Goal: Information Seeking & Learning: Learn about a topic

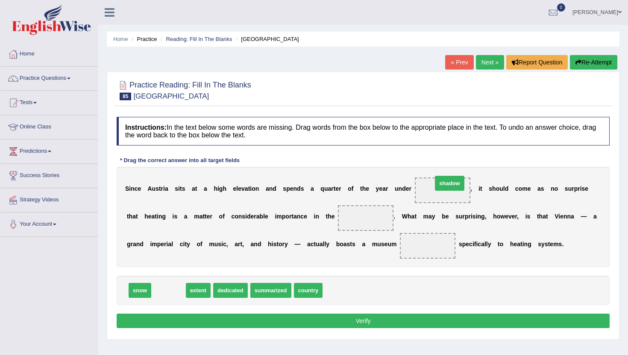
drag, startPoint x: 163, startPoint y: 293, endPoint x: 435, endPoint y: 194, distance: 290.1
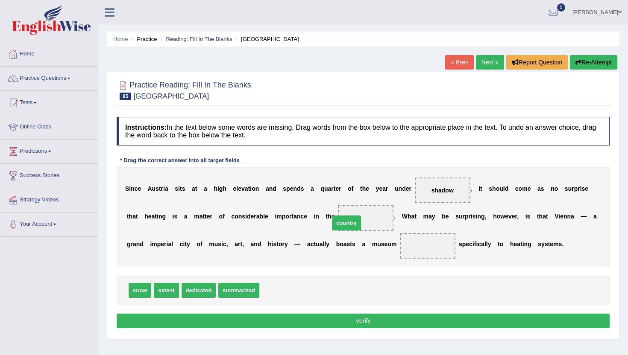
drag, startPoint x: 270, startPoint y: 292, endPoint x: 340, endPoint y: 224, distance: 97.5
drag, startPoint x: 168, startPoint y: 291, endPoint x: 445, endPoint y: 251, distance: 279.5
click at [328, 318] on button "Verify" at bounding box center [363, 321] width 493 height 15
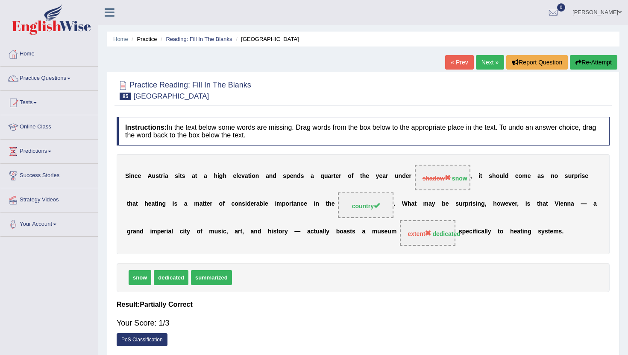
click at [485, 59] on link "Next »" at bounding box center [490, 62] width 28 height 15
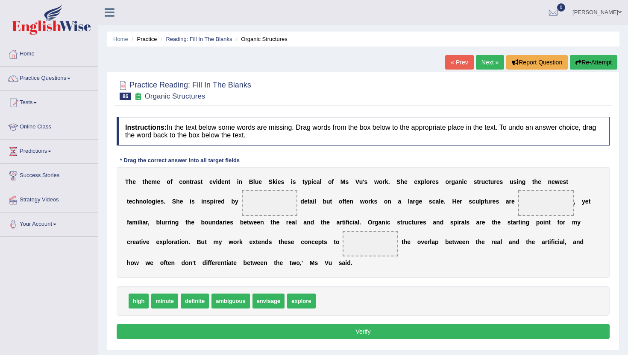
click at [194, 305] on span "definite" at bounding box center [195, 301] width 28 height 15
drag, startPoint x: 231, startPoint y: 303, endPoint x: 267, endPoint y: 204, distance: 104.9
drag, startPoint x: 254, startPoint y: 207, endPoint x: 516, endPoint y: 204, distance: 261.7
click at [517, 203] on div "T h e t h e m e o f c o n t r a s t e v i d e n t i n B l u e S k i e s i s t y…" at bounding box center [363, 222] width 493 height 111
drag, startPoint x: 257, startPoint y: 204, endPoint x: 543, endPoint y: 207, distance: 285.6
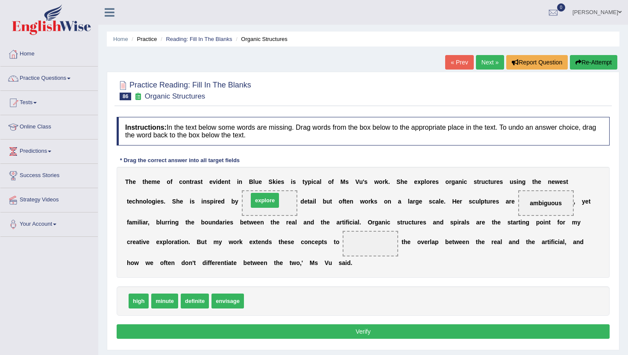
drag, startPoint x: 262, startPoint y: 304, endPoint x: 266, endPoint y: 204, distance: 100.8
drag, startPoint x: 266, startPoint y: 204, endPoint x: 370, endPoint y: 245, distance: 111.9
drag, startPoint x: 169, startPoint y: 305, endPoint x: 274, endPoint y: 202, distance: 147.3
click at [244, 334] on button "Verify" at bounding box center [363, 331] width 493 height 15
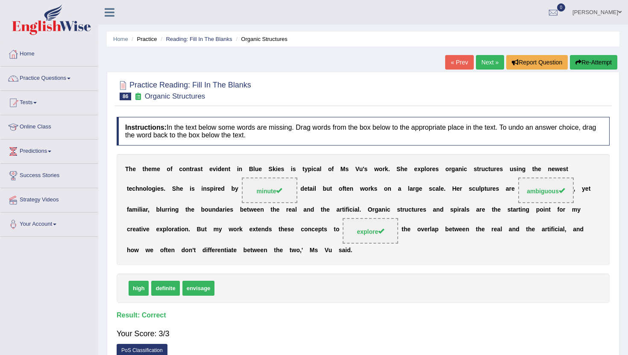
click at [484, 64] on link "Next »" at bounding box center [490, 62] width 28 height 15
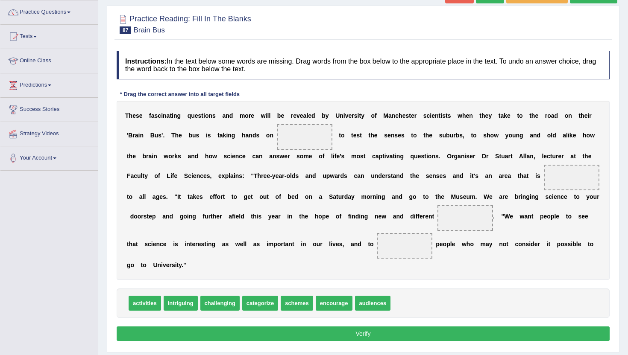
scroll to position [68, 0]
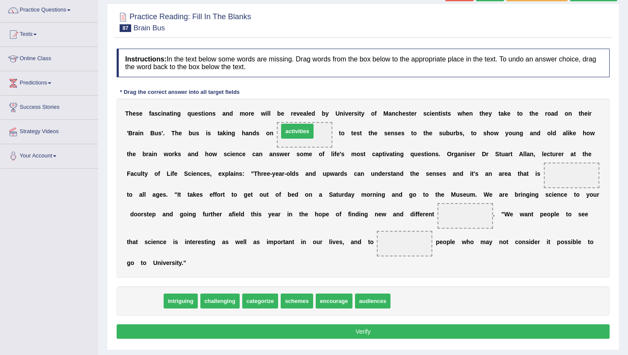
drag, startPoint x: 142, startPoint y: 304, endPoint x: 296, endPoint y: 137, distance: 227.5
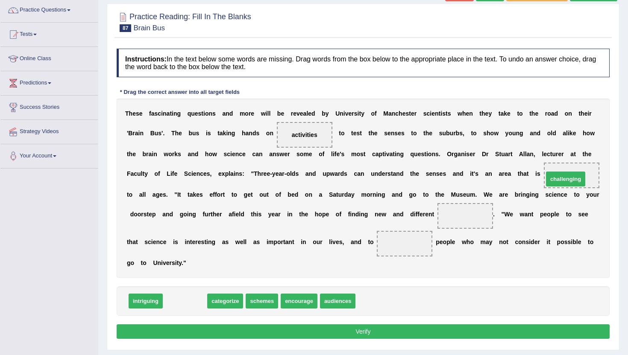
drag, startPoint x: 176, startPoint y: 297, endPoint x: 557, endPoint y: 175, distance: 399.9
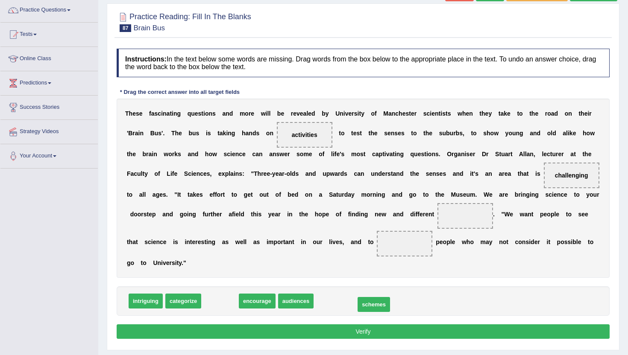
drag, startPoint x: 213, startPoint y: 304, endPoint x: 367, endPoint y: 308, distance: 153.7
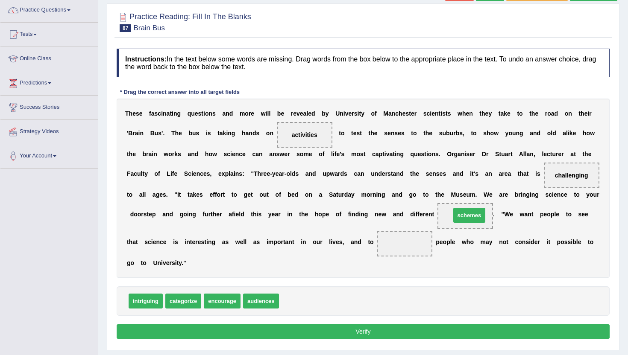
drag, startPoint x: 290, startPoint y: 303, endPoint x: 461, endPoint y: 217, distance: 191.1
drag, startPoint x: 217, startPoint y: 305, endPoint x: 394, endPoint y: 257, distance: 183.2
click at [355, 327] on button "Verify" at bounding box center [363, 331] width 493 height 15
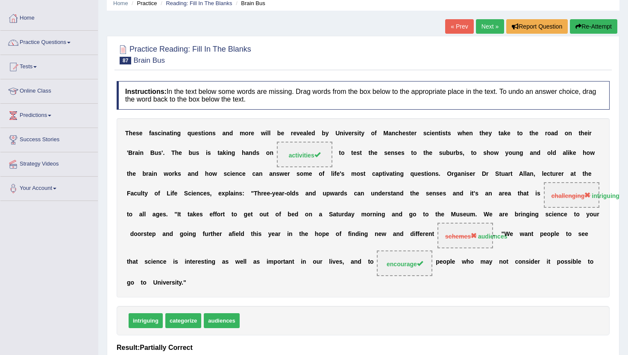
scroll to position [34, 0]
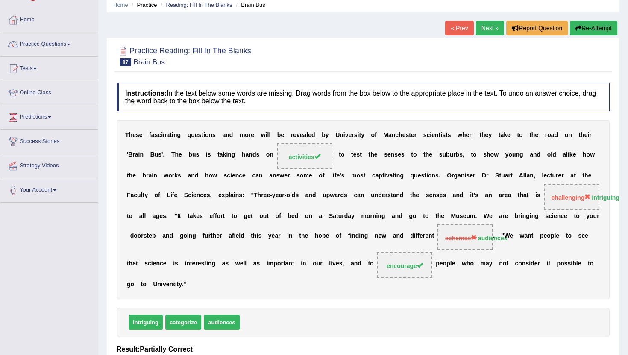
click at [477, 24] on link "Next »" at bounding box center [490, 28] width 28 height 15
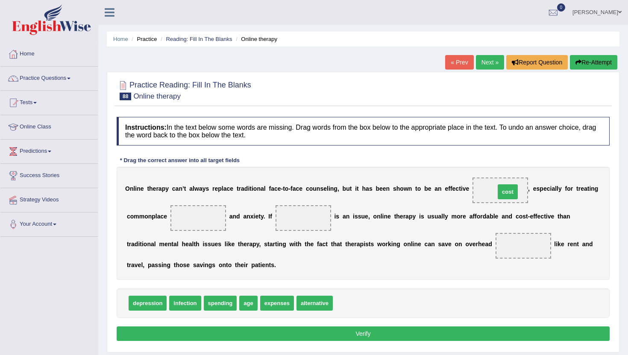
drag, startPoint x: 344, startPoint y: 304, endPoint x: 506, endPoint y: 193, distance: 196.8
click at [142, 301] on span "depression" at bounding box center [148, 303] width 38 height 15
drag, startPoint x: 140, startPoint y: 304, endPoint x: 182, endPoint y: 220, distance: 93.6
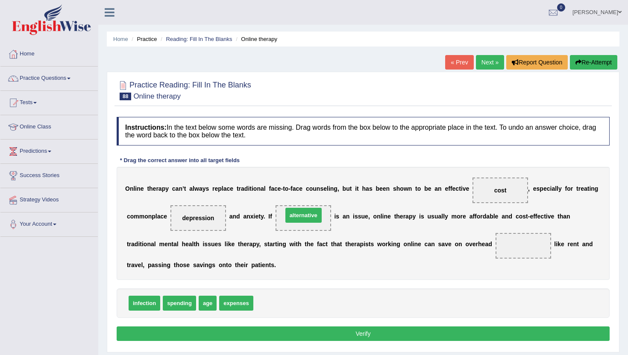
drag, startPoint x: 279, startPoint y: 305, endPoint x: 309, endPoint y: 216, distance: 93.3
drag, startPoint x: 305, startPoint y: 218, endPoint x: 282, endPoint y: 312, distance: 96.2
drag, startPoint x: 208, startPoint y: 303, endPoint x: 306, endPoint y: 220, distance: 128.5
drag, startPoint x: 302, startPoint y: 217, endPoint x: 313, endPoint y: 305, distance: 88.1
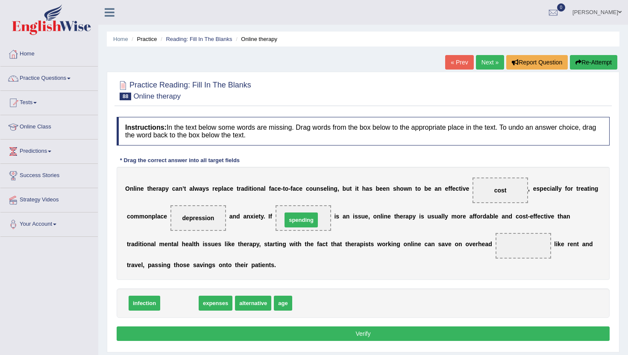
drag, startPoint x: 173, startPoint y: 303, endPoint x: 298, endPoint y: 219, distance: 150.0
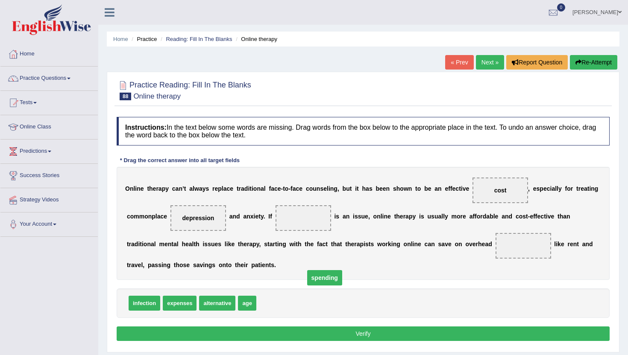
drag, startPoint x: 298, startPoint y: 219, endPoint x: 321, endPoint y: 277, distance: 62.2
click at [320, 278] on span "spending" at bounding box center [324, 277] width 35 height 15
drag, startPoint x: 507, startPoint y: 191, endPoint x: 477, endPoint y: 180, distance: 32.1
click at [469, 181] on div "O n l i n e t h e r a p y c a n ’ t a l w a y s r e p l a c e t r a d i t i o n…" at bounding box center [363, 223] width 493 height 113
drag, startPoint x: 493, startPoint y: 190, endPoint x: 377, endPoint y: 212, distance: 118.6
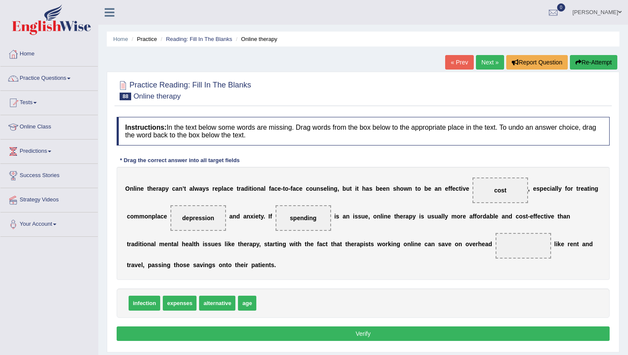
click at [377, 212] on div "O n l i n e t h e r a p y c a n ’ t a l w a y s r e p l a c e t r a d i t i o n…" at bounding box center [363, 223] width 493 height 113
drag, startPoint x: 299, startPoint y: 220, endPoint x: 275, endPoint y: 315, distance: 97.9
drag, startPoint x: 499, startPoint y: 192, endPoint x: 294, endPoint y: 230, distance: 208.1
drag, startPoint x: 268, startPoint y: 304, endPoint x: 531, endPoint y: 244, distance: 270.2
drag, startPoint x: 175, startPoint y: 302, endPoint x: 488, endPoint y: 189, distance: 333.2
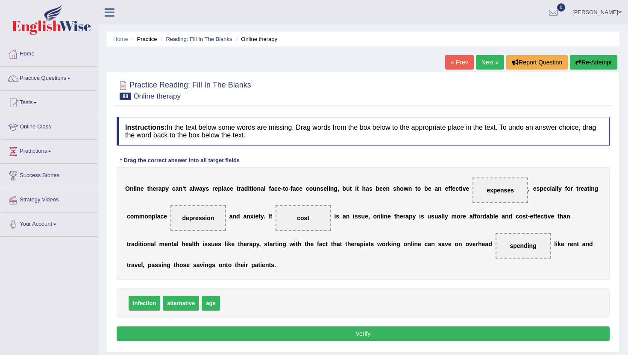
click at [365, 336] on button "Verify" at bounding box center [363, 334] width 493 height 15
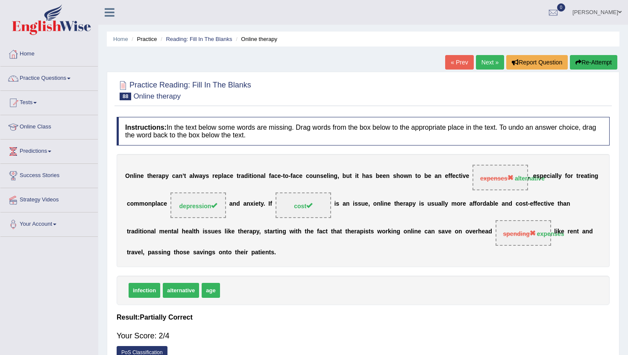
click at [486, 64] on link "Next »" at bounding box center [490, 62] width 28 height 15
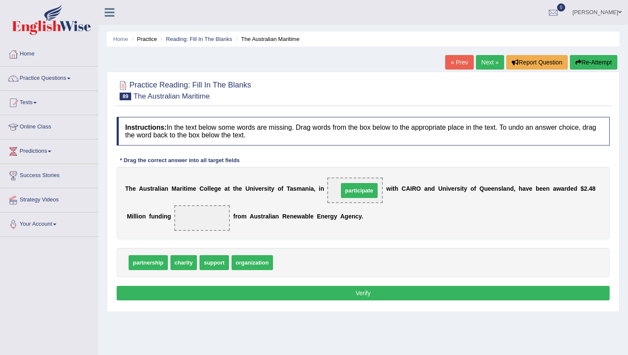
drag, startPoint x: 294, startPoint y: 265, endPoint x: 359, endPoint y: 193, distance: 97.3
drag, startPoint x: 359, startPoint y: 188, endPoint x: 322, endPoint y: 262, distance: 82.3
drag, startPoint x: 250, startPoint y: 266, endPoint x: 352, endPoint y: 194, distance: 124.8
drag, startPoint x: 353, startPoint y: 192, endPoint x: 315, endPoint y: 269, distance: 86.7
drag, startPoint x: 207, startPoint y: 266, endPoint x: 350, endPoint y: 195, distance: 159.8
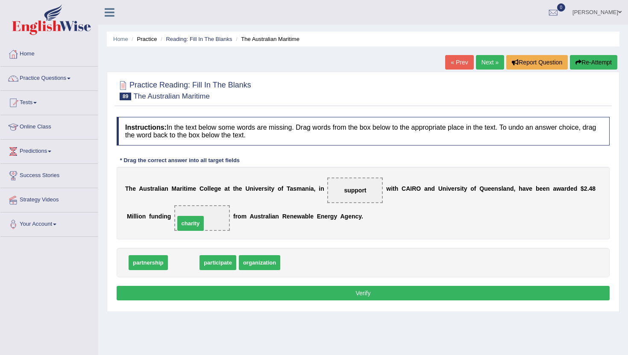
drag, startPoint x: 178, startPoint y: 263, endPoint x: 186, endPoint y: 224, distance: 39.9
click at [169, 300] on button "Verify" at bounding box center [363, 293] width 493 height 15
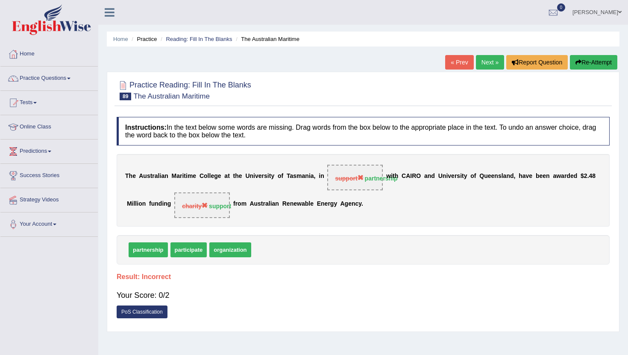
click at [487, 60] on link "Next »" at bounding box center [490, 62] width 28 height 15
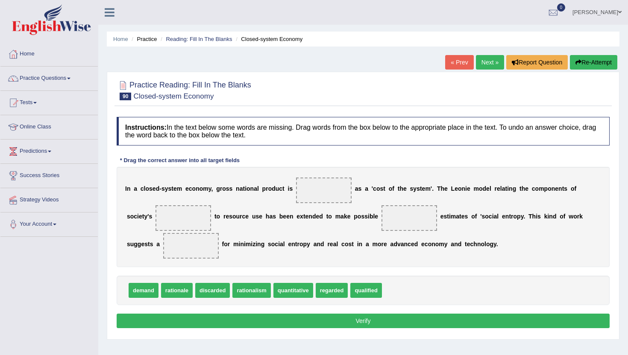
click at [333, 293] on span "regarded" at bounding box center [331, 290] width 32 height 15
drag, startPoint x: 336, startPoint y: 295, endPoint x: 330, endPoint y: 200, distance: 95.0
drag, startPoint x: 137, startPoint y: 289, endPoint x: 174, endPoint y: 219, distance: 79.6
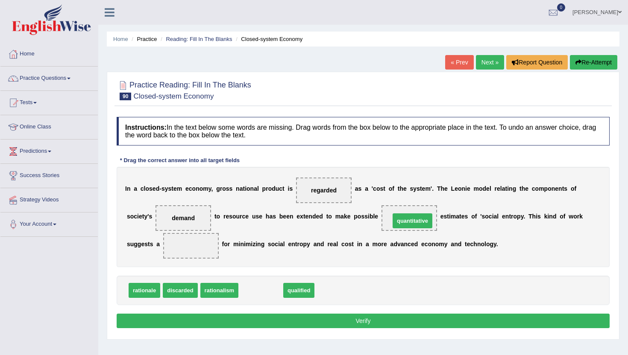
drag, startPoint x: 259, startPoint y: 295, endPoint x: 411, endPoint y: 226, distance: 166.6
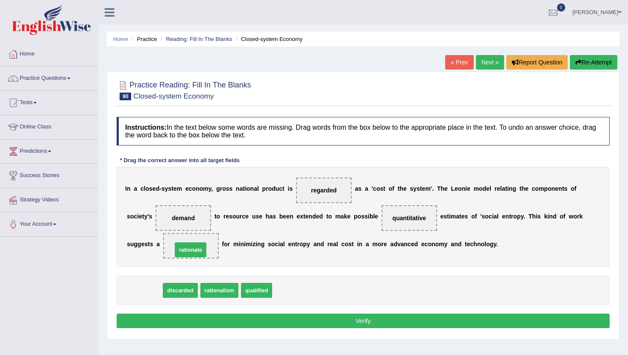
drag, startPoint x: 145, startPoint y: 292, endPoint x: 192, endPoint y: 249, distance: 62.9
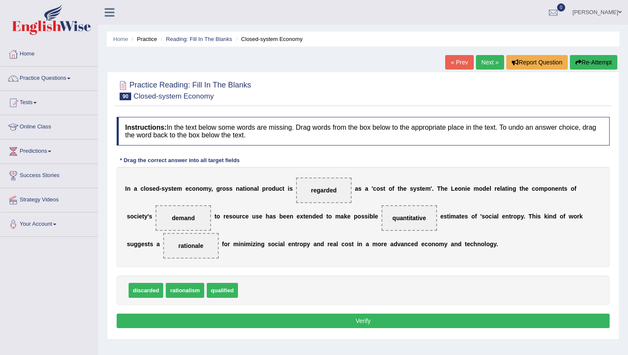
click at [214, 318] on button "Verify" at bounding box center [363, 321] width 493 height 15
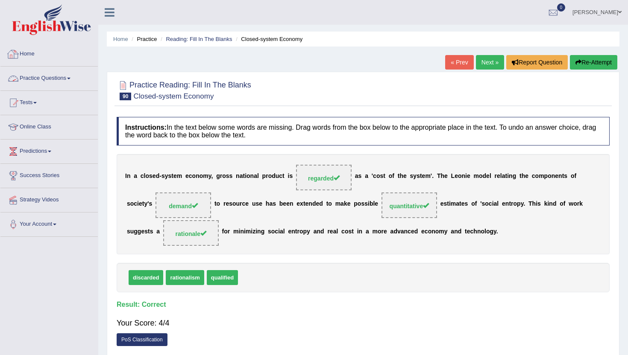
click at [44, 79] on link "Practice Questions" at bounding box center [48, 77] width 97 height 21
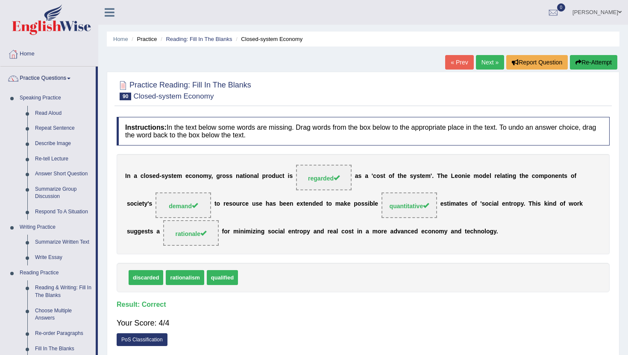
click at [104, 334] on div "Home Practice Reading: Fill In The Blanks Closed-system Economy « Prev Next » R…" at bounding box center [362, 213] width 529 height 427
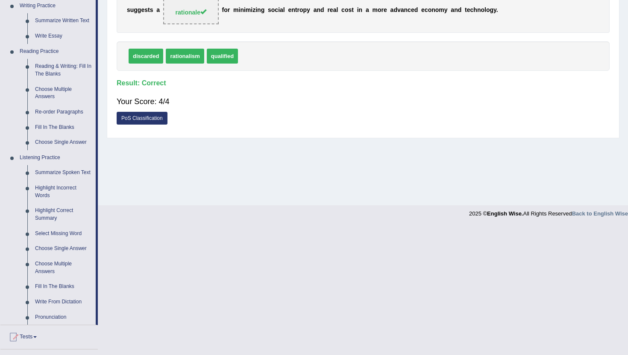
scroll to position [222, 0]
click at [43, 172] on link "Summarize Spoken Text" at bounding box center [63, 172] width 64 height 15
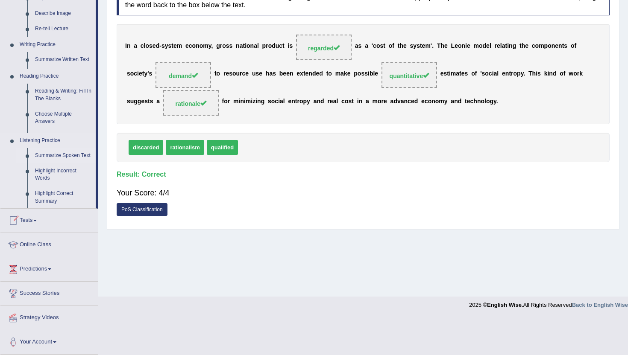
scroll to position [93, 0]
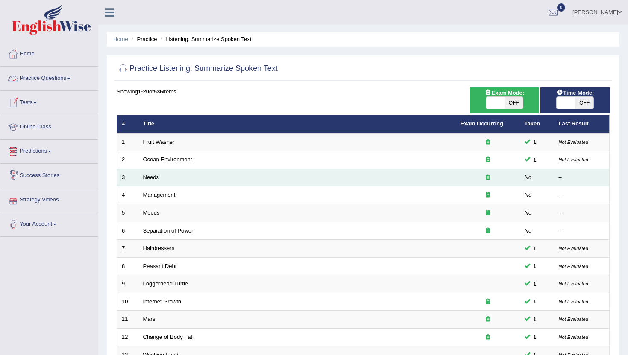
click at [148, 181] on td "Needs" at bounding box center [296, 178] width 317 height 18
click at [150, 180] on link "Needs" at bounding box center [151, 177] width 16 height 6
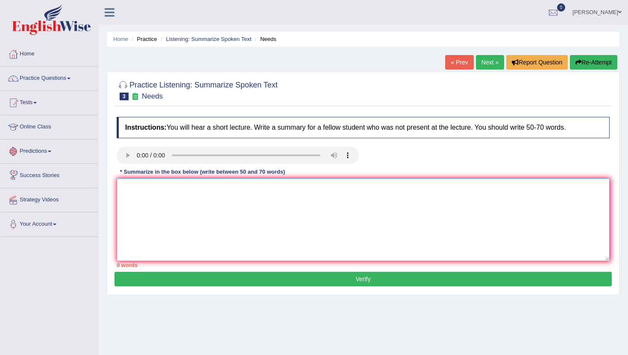
click at [194, 229] on textarea at bounding box center [363, 219] width 493 height 83
click at [397, 190] on textarea "A noteworthy point revealed in the lecture was about the word need, and mean of…" at bounding box center [363, 219] width 493 height 83
click at [493, 198] on textarea "A noteworthy point revealed in the lecture was about the word need, and mean of…" at bounding box center [363, 219] width 493 height 83
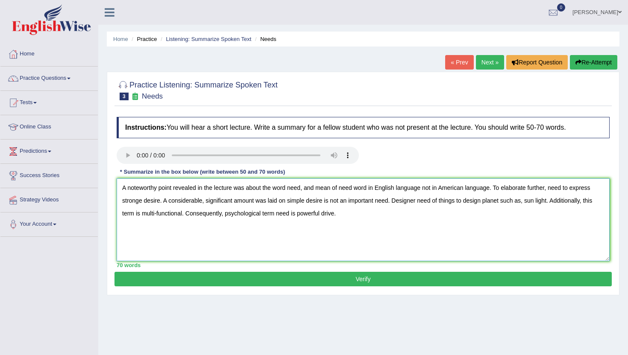
type textarea "A noteworthy point revealed in the lecture was about the word need, and mean of…"
click at [326, 281] on button "Verify" at bounding box center [362, 279] width 497 height 15
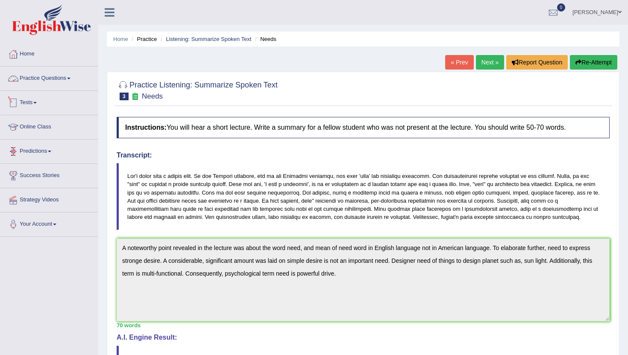
click at [57, 77] on link "Practice Questions" at bounding box center [48, 77] width 97 height 21
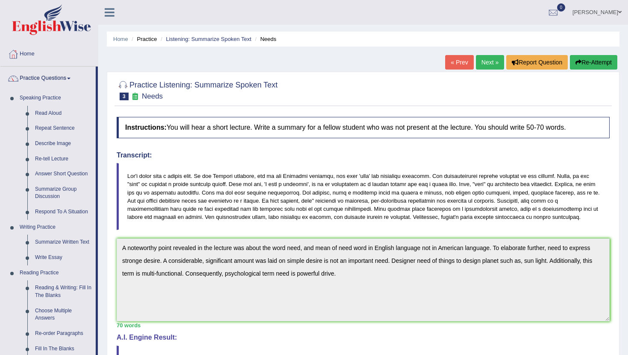
click at [105, 348] on div "Home Practice Listening: Summarize Spoken Text Needs « Prev Next » Report Quest…" at bounding box center [362, 264] width 529 height 529
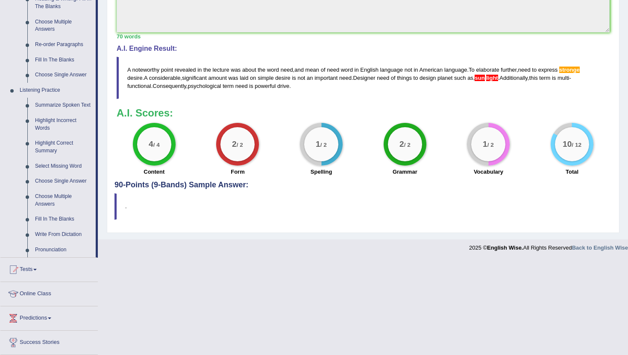
scroll to position [290, 0]
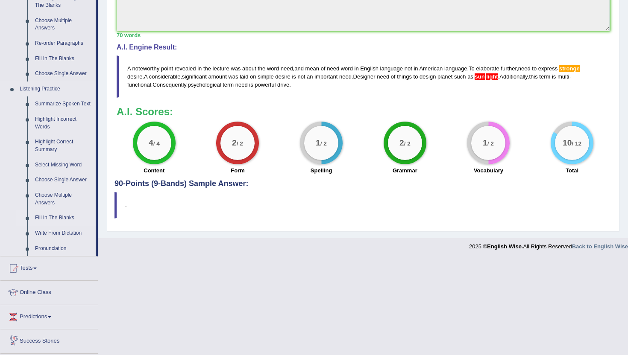
click at [49, 222] on link "Fill In The Blanks" at bounding box center [63, 217] width 64 height 15
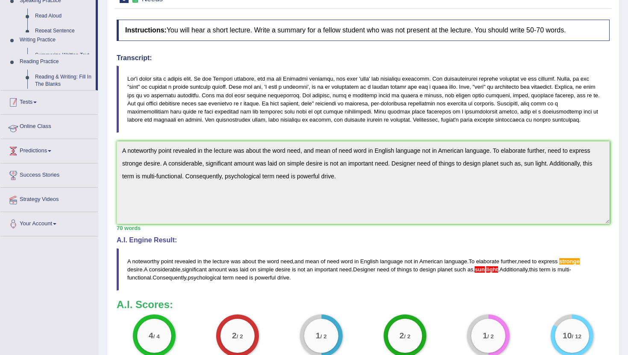
scroll to position [142, 0]
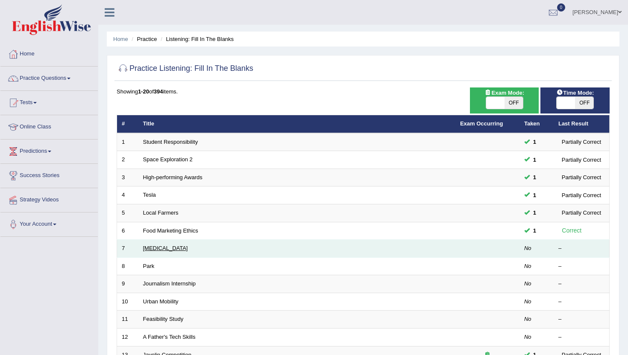
click at [159, 248] on link "Robotic Surgery" at bounding box center [165, 248] width 45 height 6
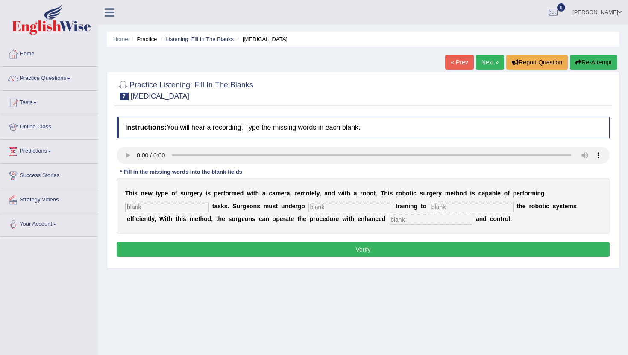
click at [146, 204] on input "text" at bounding box center [167, 207] width 84 height 10
click at [145, 209] on input "text" at bounding box center [167, 207] width 84 height 10
type input "complex"
click at [308, 206] on input "text" at bounding box center [350, 207] width 84 height 10
type input "new"
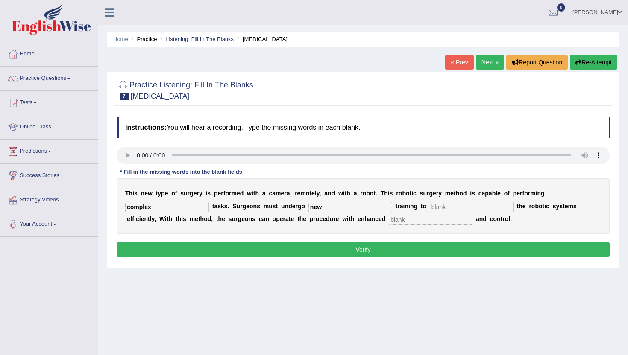
click at [429, 210] on input "text" at bounding box center [471, 207] width 84 height 10
type input "operate"
click at [388, 220] on input "text" at bounding box center [430, 220] width 84 height 10
type input "procedal"
click at [346, 258] on div "Instructions: You will hear a recording. Type the missing words in each blank. …" at bounding box center [362, 188] width 497 height 151
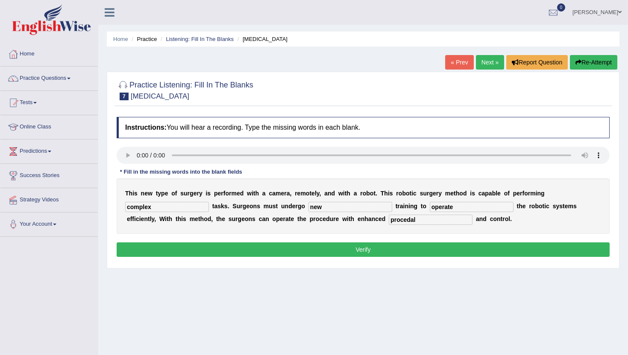
click at [349, 254] on button "Verify" at bounding box center [363, 249] width 493 height 15
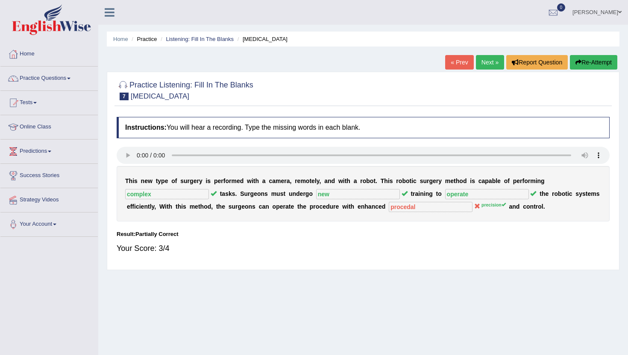
click at [482, 61] on link "Next »" at bounding box center [490, 62] width 28 height 15
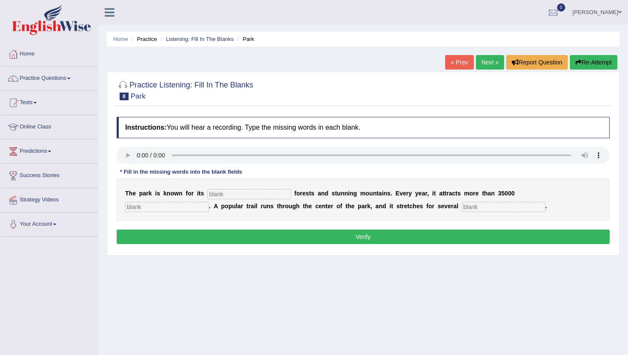
click at [211, 193] on input "text" at bounding box center [249, 194] width 84 height 10
click at [462, 210] on input "text" at bounding box center [504, 207] width 84 height 10
type input "miles"
click at [209, 202] on input "text" at bounding box center [167, 207] width 84 height 10
type input "visitors"
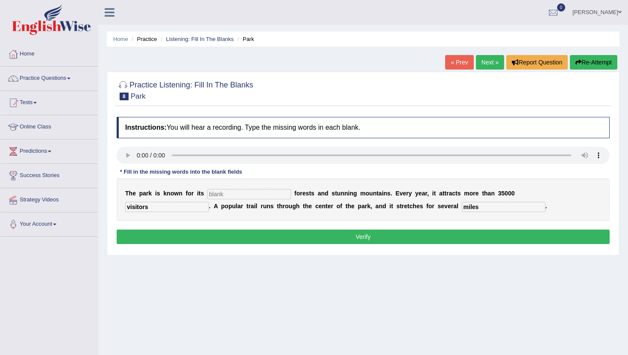
click at [220, 194] on input "text" at bounding box center [249, 194] width 84 height 10
type input "unique"
click at [221, 231] on button "Verify" at bounding box center [363, 237] width 493 height 15
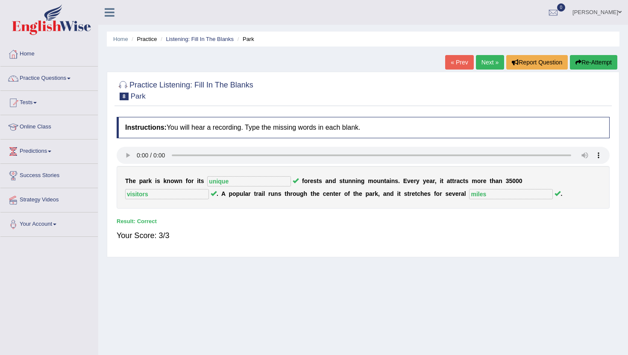
click at [485, 63] on link "Next »" at bounding box center [490, 62] width 28 height 15
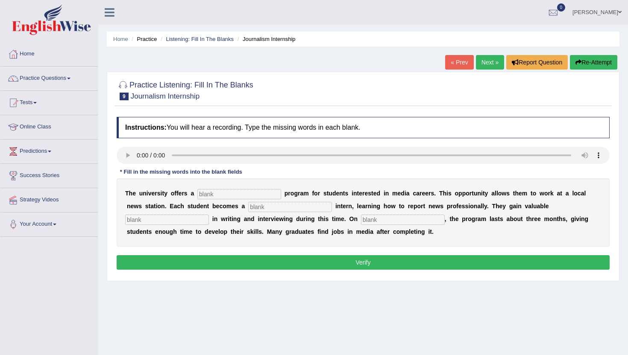
click at [202, 194] on input "text" at bounding box center [239, 194] width 84 height 10
type input "placement"
click at [248, 209] on input "text" at bounding box center [290, 207] width 84 height 10
type input "jou"
click at [361, 223] on input "text" at bounding box center [403, 220] width 84 height 10
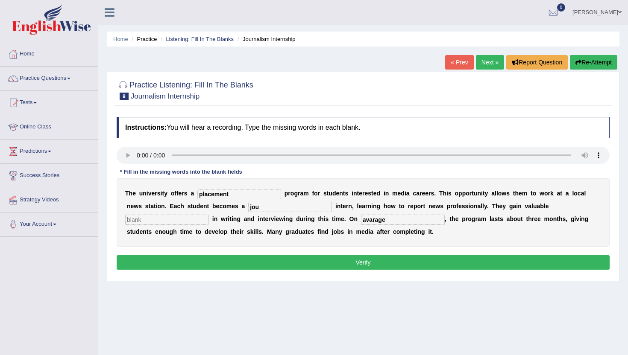
type input "avarage"
click at [209, 215] on input "text" at bounding box center [167, 220] width 84 height 10
type input "experience"
click at [361, 223] on input "avarage" at bounding box center [403, 220] width 84 height 10
click at [248, 210] on input "jou" at bounding box center [290, 207] width 84 height 10
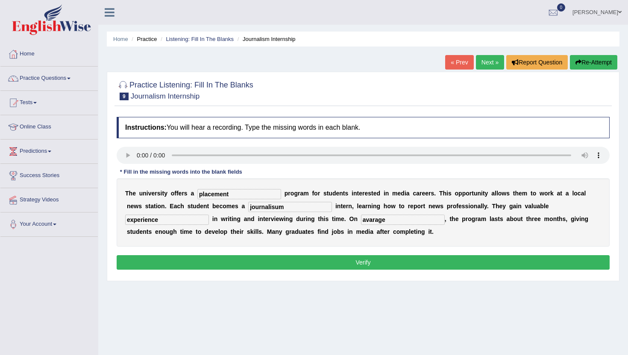
type input "journalisum"
click at [271, 263] on button "Verify" at bounding box center [363, 262] width 493 height 15
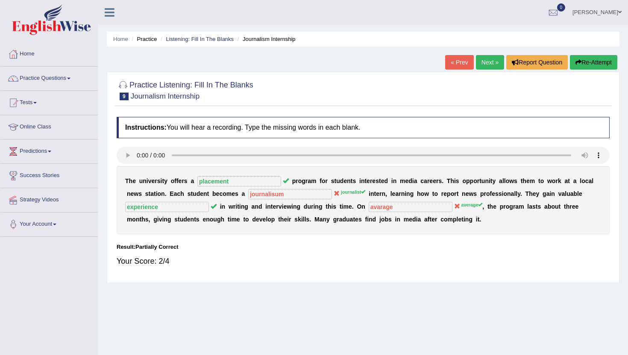
click at [487, 61] on link "Next »" at bounding box center [490, 62] width 28 height 15
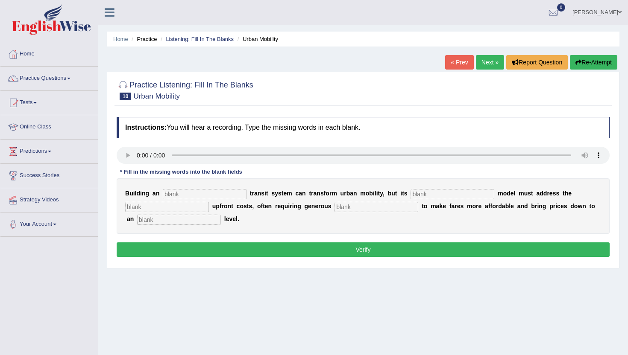
click at [188, 199] on input "text" at bounding box center [205, 194] width 84 height 10
click at [152, 221] on input "text" at bounding box center [179, 220] width 84 height 10
type input "average"
click at [334, 209] on input "text" at bounding box center [376, 207] width 84 height 10
type input "subcities"
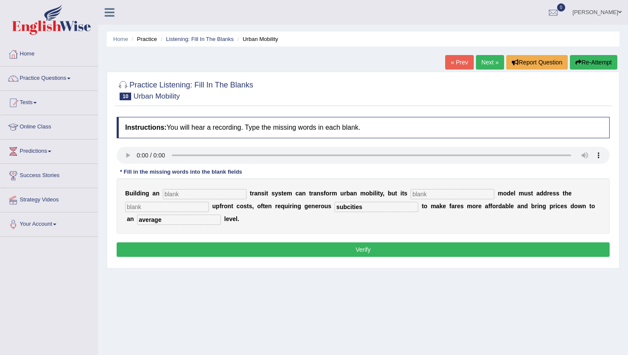
click at [172, 209] on input "text" at bounding box center [167, 207] width 84 height 10
type input "expensive"
click at [410, 190] on input "text" at bounding box center [452, 194] width 84 height 10
type input "pricing"
click at [179, 197] on input "text" at bounding box center [205, 194] width 84 height 10
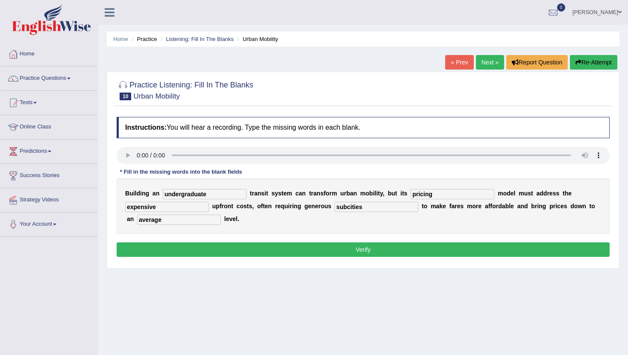
type input "undergraduate"
click at [143, 251] on button "Verify" at bounding box center [363, 249] width 493 height 15
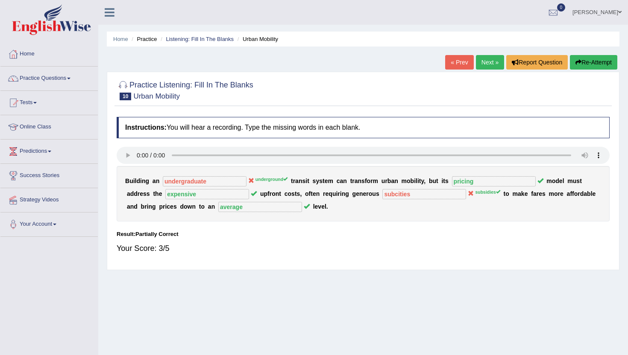
click at [484, 66] on link "Next »" at bounding box center [490, 62] width 28 height 15
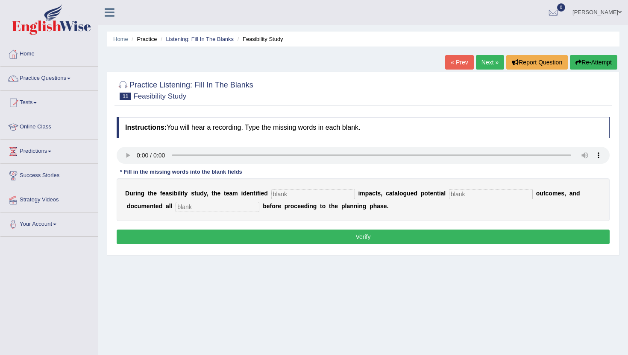
click at [278, 194] on input "text" at bounding box center [313, 194] width 84 height 10
type input "seiours"
click at [449, 193] on input "text" at bounding box center [491, 194] width 84 height 10
type input "neg"
click at [175, 204] on input "text" at bounding box center [217, 207] width 84 height 10
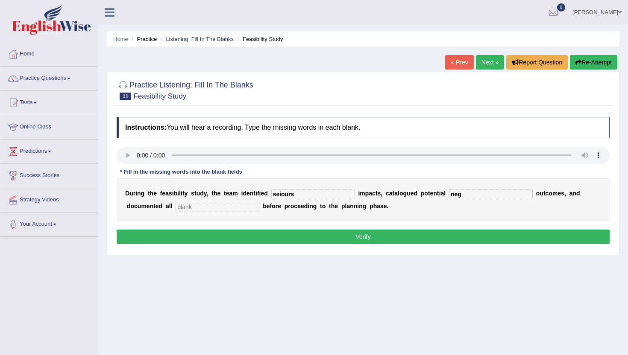
click at [175, 206] on input "text" at bounding box center [217, 207] width 84 height 10
click at [175, 204] on input "text" at bounding box center [217, 207] width 84 height 10
type input "risks"
click at [449, 196] on input "neg" at bounding box center [491, 194] width 84 height 10
type input "negative"
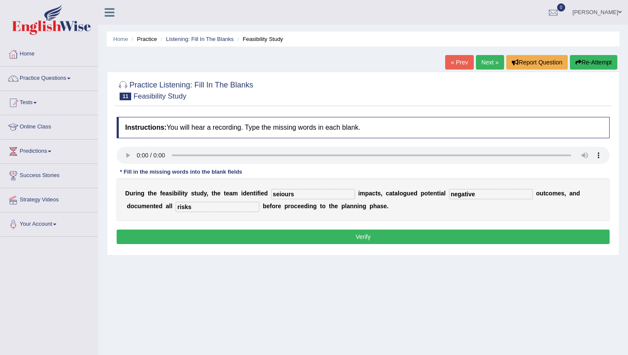
click at [299, 191] on input "seiours" at bounding box center [313, 194] width 84 height 10
type input "serious"
click at [285, 238] on button "Verify" at bounding box center [363, 237] width 493 height 15
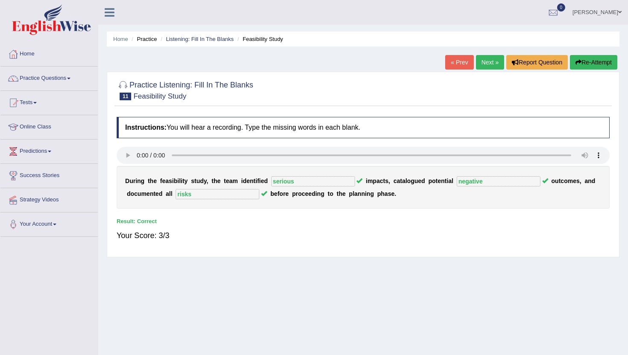
click at [487, 63] on link "Next »" at bounding box center [490, 62] width 28 height 15
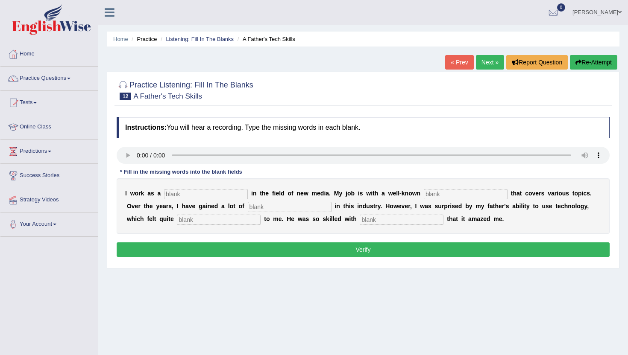
click at [179, 196] on input "text" at bounding box center [206, 194] width 84 height 10
click at [359, 219] on input "text" at bounding box center [401, 220] width 84 height 10
type input "electronices"
click at [177, 220] on input "text" at bounding box center [219, 220] width 84 height 10
type input "scared"
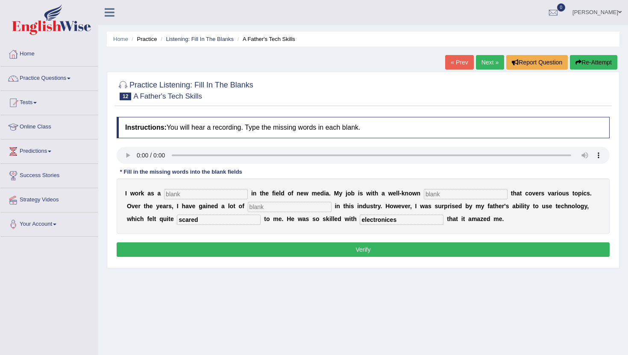
click at [171, 196] on input "text" at bounding box center [206, 194] width 84 height 10
type input "journalist"
click at [424, 193] on input "text" at bounding box center [466, 194] width 84 height 10
type input "agency"
click at [248, 210] on input "text" at bounding box center [290, 207] width 84 height 10
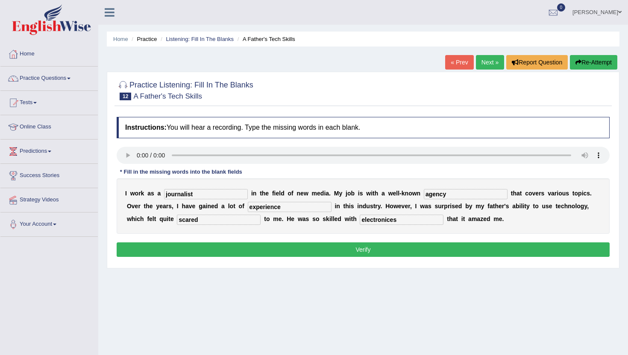
type input "experience"
click at [308, 242] on div "Instructions: You will hear a recording. Type the missing words in each blank. …" at bounding box center [362, 188] width 497 height 151
click at [308, 244] on button "Verify" at bounding box center [363, 249] width 493 height 15
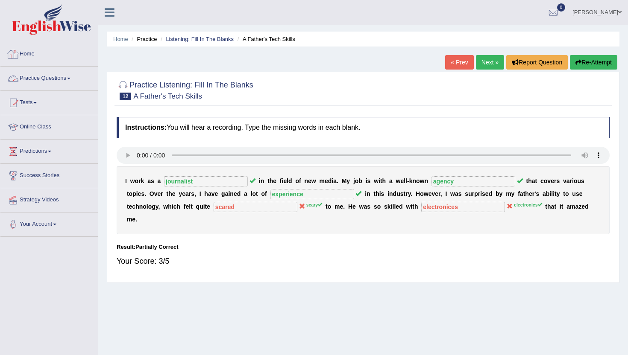
click at [54, 80] on link "Practice Questions" at bounding box center [48, 77] width 97 height 21
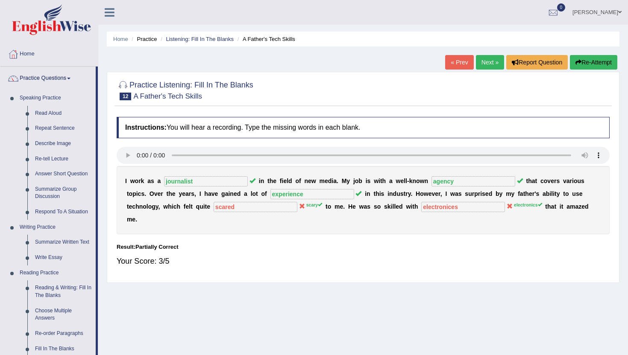
click at [102, 348] on div "Home Practice Listening: Fill In The Blanks A Father's Tech Skills « Prev Next …" at bounding box center [362, 213] width 529 height 427
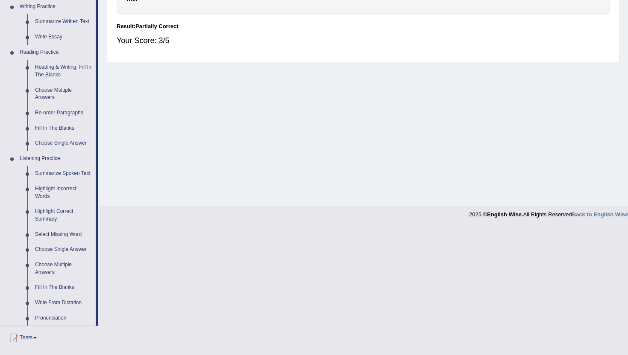
scroll to position [222, 0]
click at [59, 310] on link "Write From Dictation" at bounding box center [63, 301] width 64 height 15
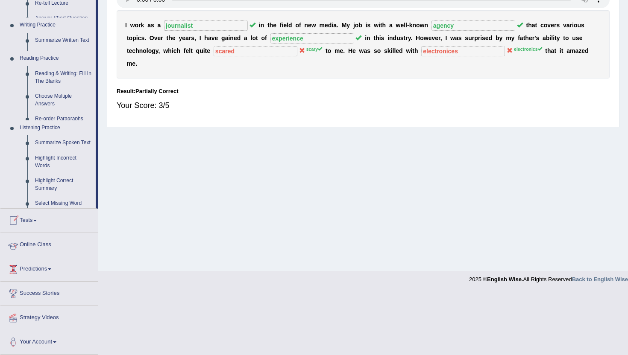
scroll to position [93, 0]
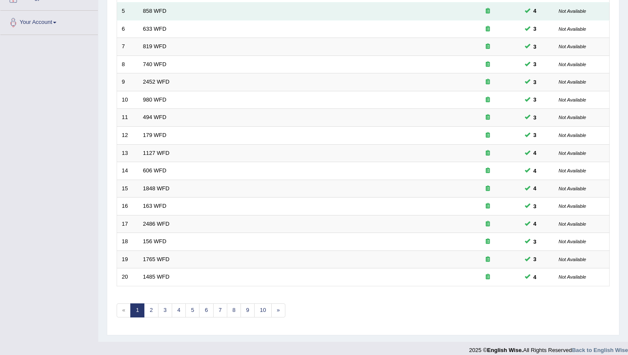
scroll to position [210, 0]
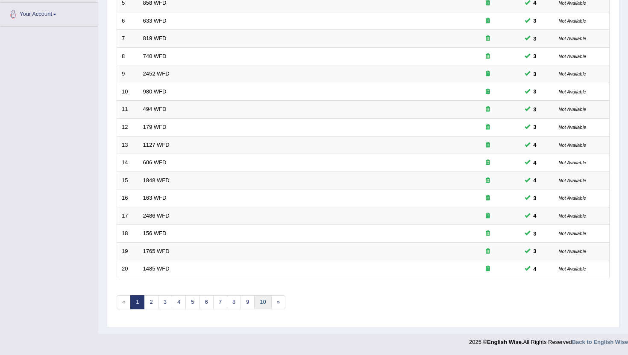
click at [265, 305] on link "10" at bounding box center [262, 302] width 17 height 14
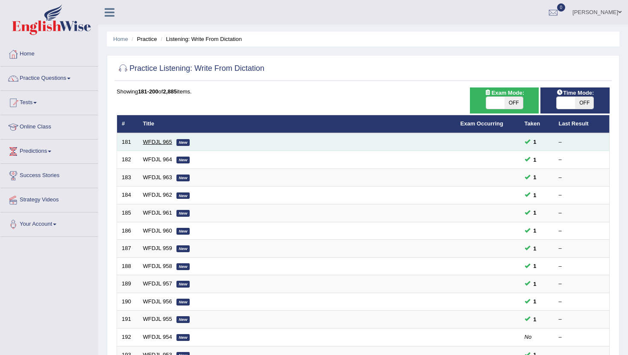
click at [157, 143] on link "WFDJL 965" at bounding box center [157, 142] width 29 height 6
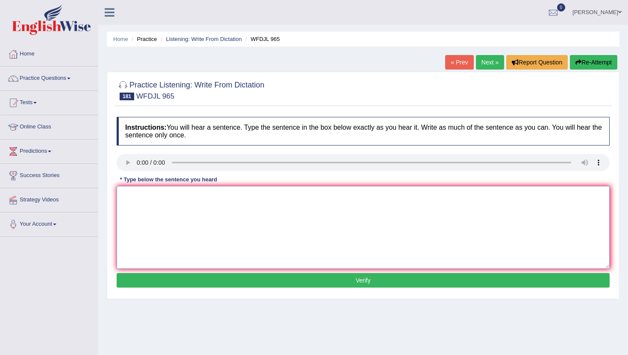
click at [160, 207] on textarea at bounding box center [363, 227] width 493 height 83
type textarea "m"
click at [135, 280] on button "Verify" at bounding box center [363, 280] width 493 height 15
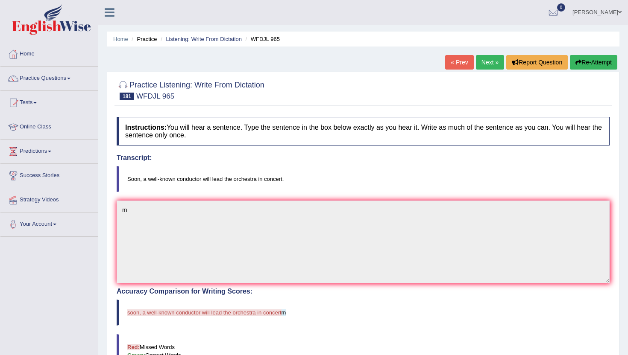
click at [478, 63] on link "Next »" at bounding box center [490, 62] width 28 height 15
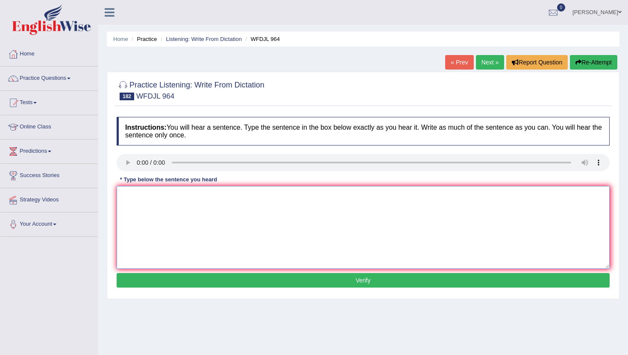
click at [198, 231] on textarea at bounding box center [363, 227] width 493 height 83
type textarea "b"
click at [206, 278] on button "Verify" at bounding box center [363, 280] width 493 height 15
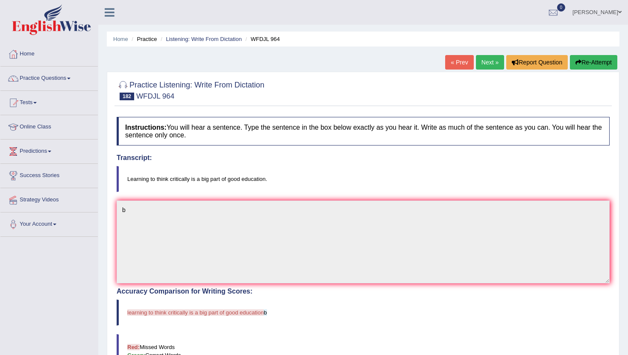
click at [489, 58] on link "Next »" at bounding box center [490, 62] width 28 height 15
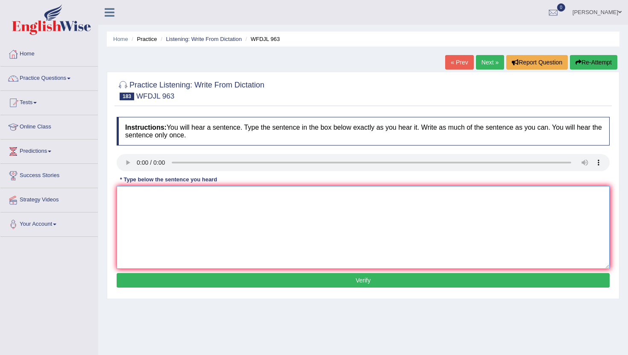
click at [203, 206] on textarea at bounding box center [363, 227] width 493 height 83
type textarea "b"
click at [240, 276] on button "Verify" at bounding box center [363, 280] width 493 height 15
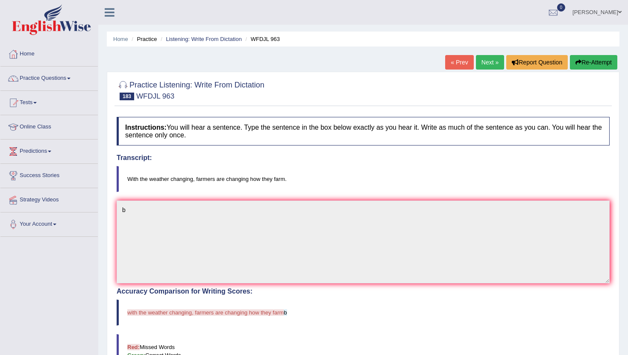
click at [485, 64] on link "Next »" at bounding box center [490, 62] width 28 height 15
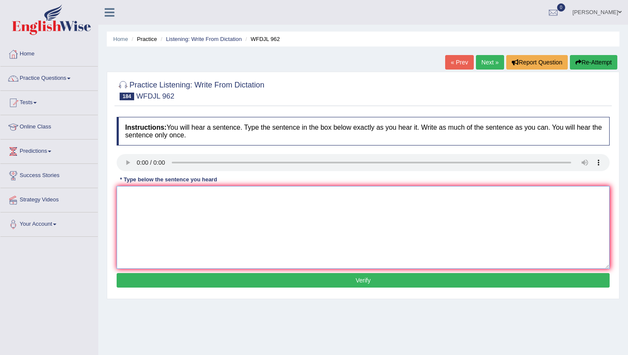
click at [170, 256] on textarea at bounding box center [363, 227] width 493 height 83
type textarea "b"
click at [156, 286] on button "Verify" at bounding box center [363, 280] width 493 height 15
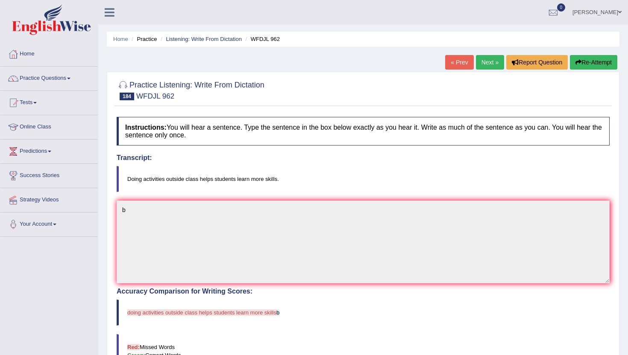
click at [486, 60] on link "Next »" at bounding box center [490, 62] width 28 height 15
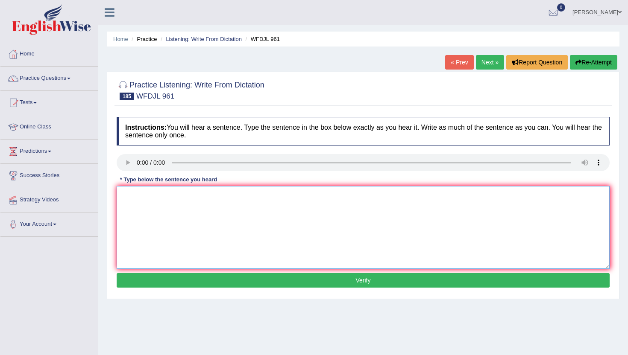
click at [185, 250] on textarea at bounding box center [363, 227] width 493 height 83
type textarea "b"
click at [175, 283] on button "Verify" at bounding box center [363, 280] width 493 height 15
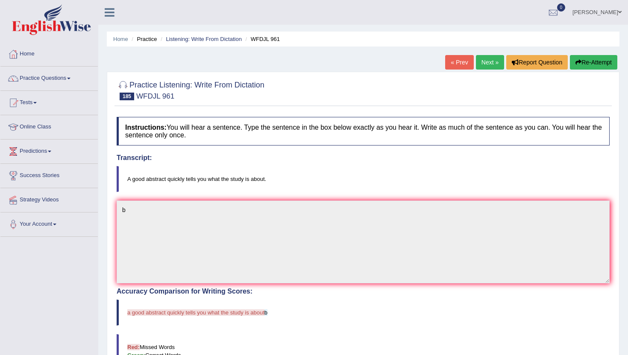
click at [482, 60] on link "Next »" at bounding box center [490, 62] width 28 height 15
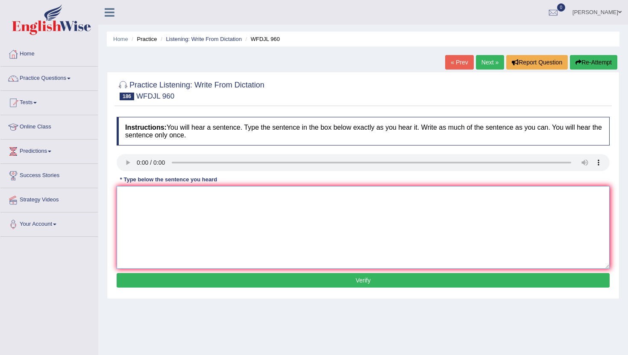
click at [207, 218] on textarea at bounding box center [363, 227] width 493 height 83
type textarea "b"
click at [199, 281] on button "Verify" at bounding box center [363, 280] width 493 height 15
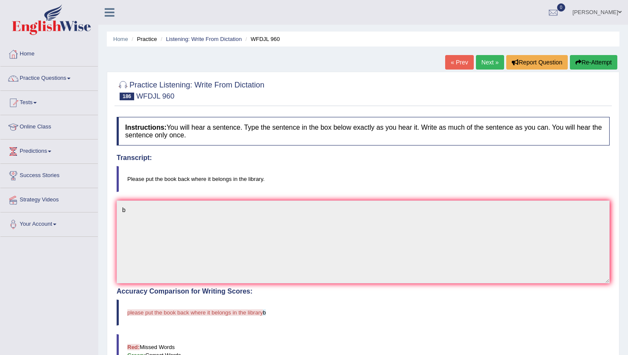
click at [477, 58] on link "Next »" at bounding box center [490, 62] width 28 height 15
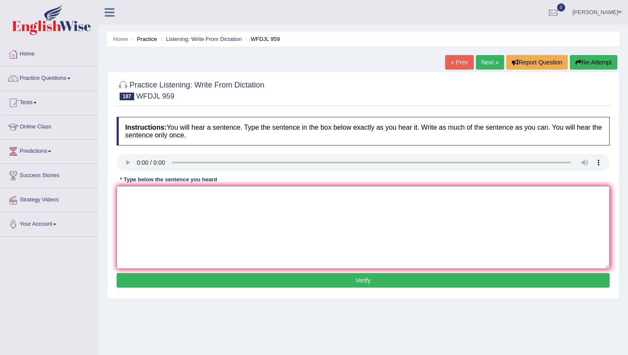
click at [172, 230] on textarea at bounding box center [363, 227] width 493 height 83
type textarea "b"
click at [201, 283] on button "Verify" at bounding box center [363, 280] width 493 height 15
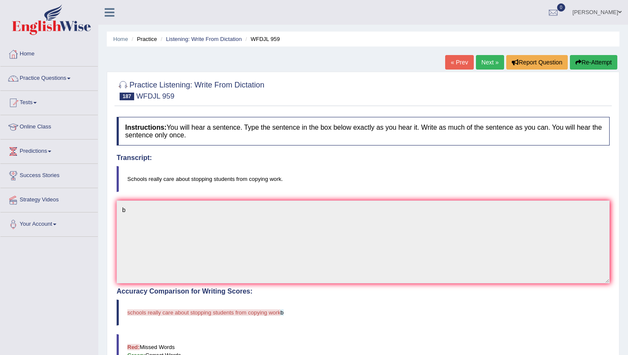
click at [483, 60] on link "Next »" at bounding box center [490, 62] width 28 height 15
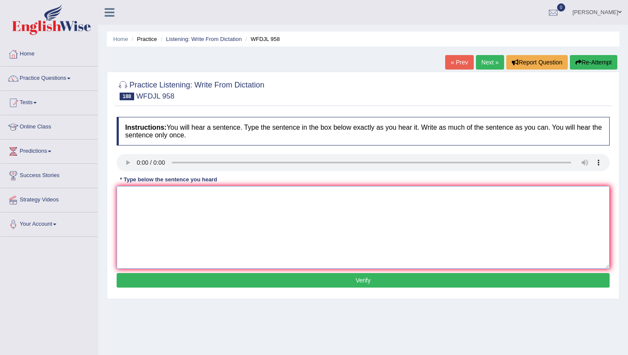
click at [227, 253] on textarea at bounding box center [363, 227] width 493 height 83
type textarea "b"
click at [234, 279] on button "Verify" at bounding box center [363, 280] width 493 height 15
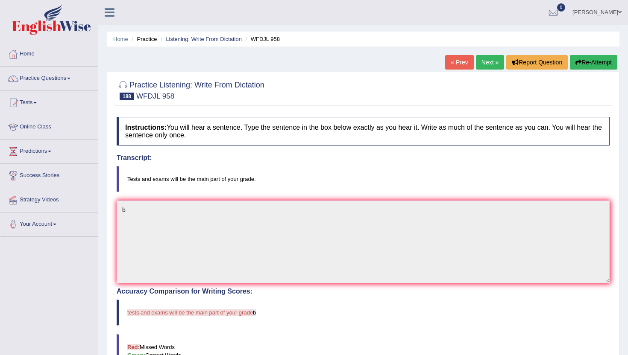
click at [484, 57] on link "Next »" at bounding box center [490, 62] width 28 height 15
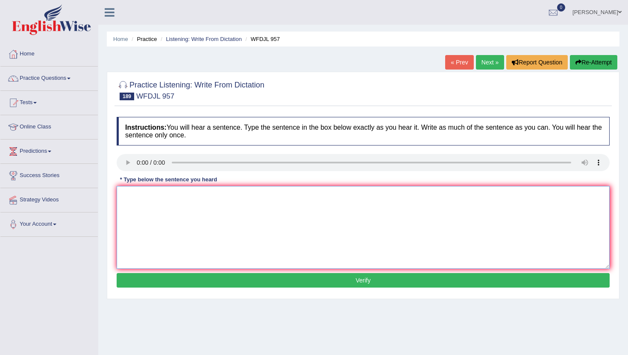
click at [270, 237] on textarea at bounding box center [363, 227] width 493 height 83
type textarea "b"
click at [264, 283] on button "Verify" at bounding box center [363, 280] width 493 height 15
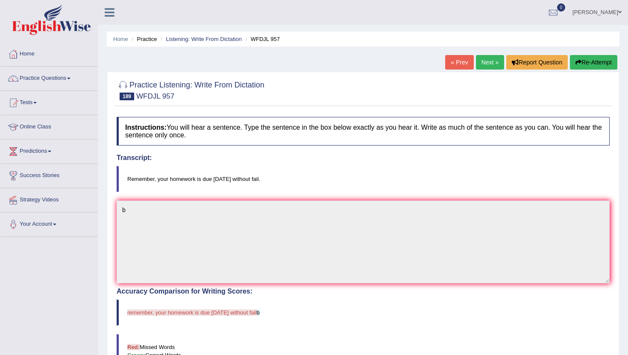
click at [491, 62] on link "Next »" at bounding box center [490, 62] width 28 height 15
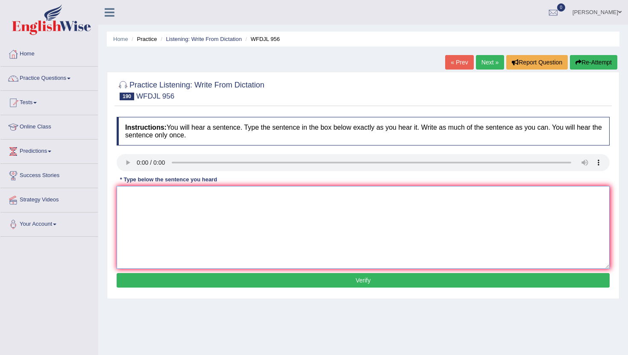
click at [187, 239] on textarea at bounding box center [363, 227] width 493 height 83
type textarea "b"
click at [193, 278] on button "Verify" at bounding box center [363, 280] width 493 height 15
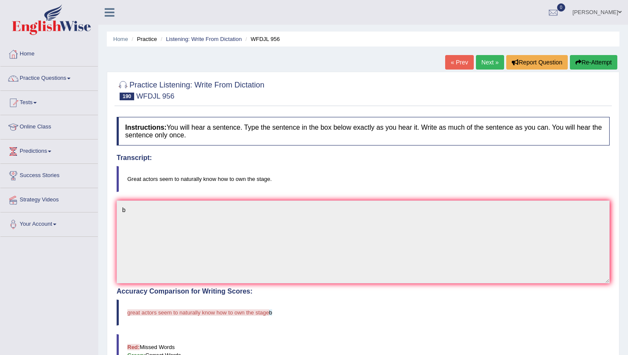
click at [480, 62] on link "Next »" at bounding box center [490, 62] width 28 height 15
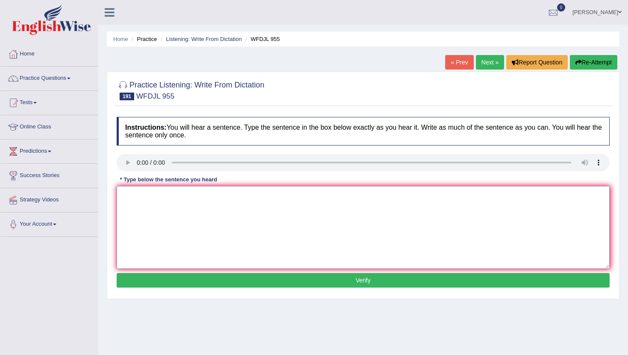
click at [143, 194] on textarea at bounding box center [363, 227] width 493 height 83
type textarea "b"
click at [170, 279] on button "Verify" at bounding box center [363, 280] width 493 height 15
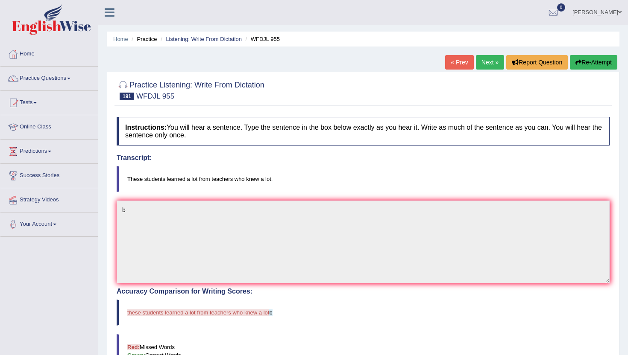
click at [487, 66] on link "Next »" at bounding box center [490, 62] width 28 height 15
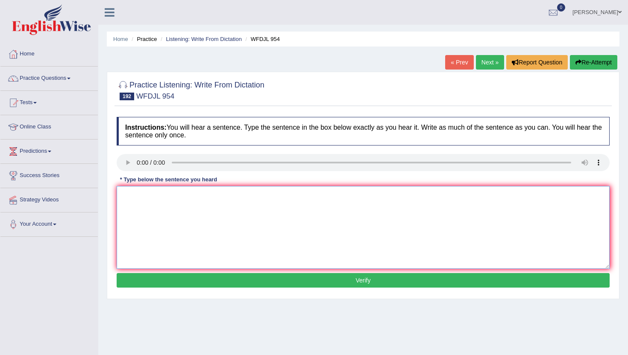
click at [190, 216] on textarea at bounding box center [363, 227] width 493 height 83
type textarea "b"
click at [197, 283] on button "Verify" at bounding box center [363, 280] width 493 height 15
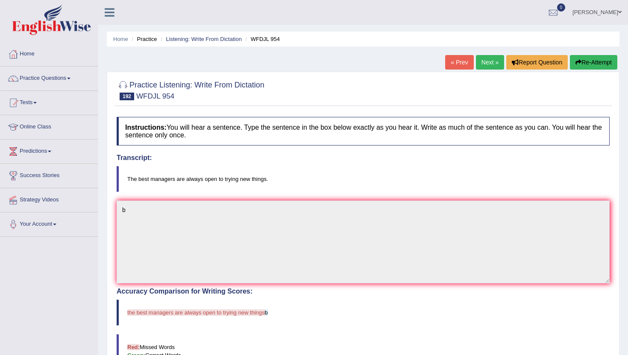
click at [485, 61] on link "Next »" at bounding box center [490, 62] width 28 height 15
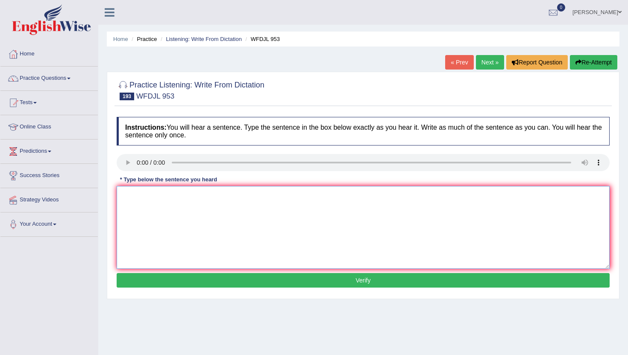
click at [222, 217] on textarea at bounding box center [363, 227] width 493 height 83
type textarea "m"
click at [221, 281] on button "Verify" at bounding box center [363, 280] width 493 height 15
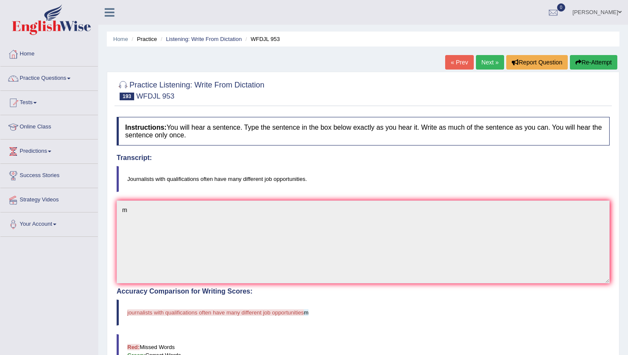
click at [487, 58] on link "Next »" at bounding box center [490, 62] width 28 height 15
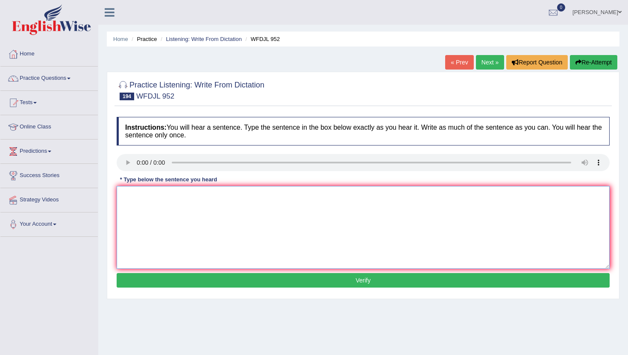
click at [237, 250] on textarea at bounding box center [363, 227] width 493 height 83
type textarea "m"
click at [227, 279] on button "Verify" at bounding box center [363, 280] width 493 height 15
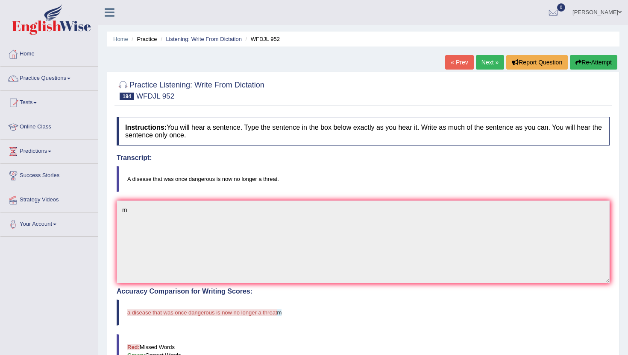
click at [489, 60] on link "Next »" at bounding box center [490, 62] width 28 height 15
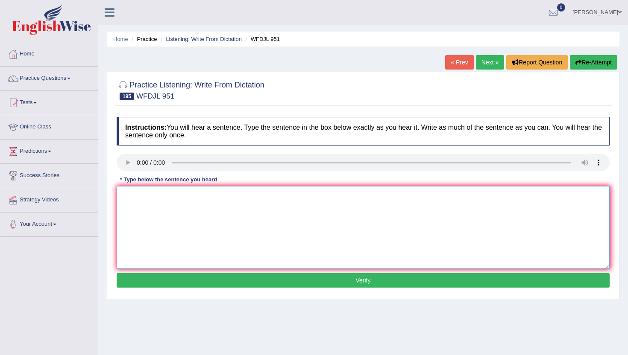
click at [193, 225] on textarea at bounding box center [363, 227] width 493 height 83
type textarea "m"
click at [178, 281] on button "Verify" at bounding box center [363, 280] width 493 height 15
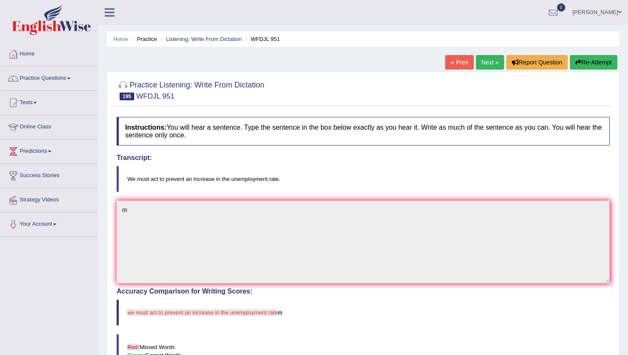
click at [489, 60] on link "Next »" at bounding box center [490, 62] width 28 height 15
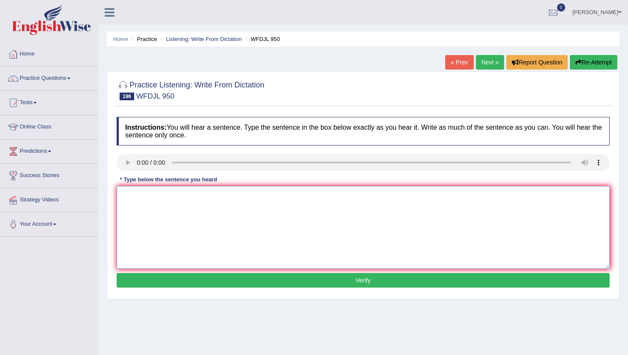
click at [155, 207] on textarea at bounding box center [363, 227] width 493 height 83
type textarea "m"
click at [131, 278] on button "Verify" at bounding box center [363, 280] width 493 height 15
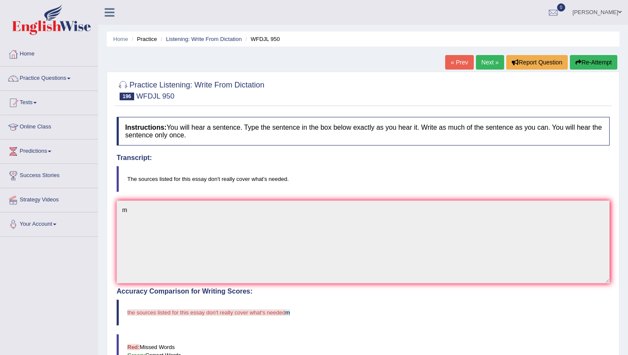
click at [491, 61] on link "Next »" at bounding box center [490, 62] width 28 height 15
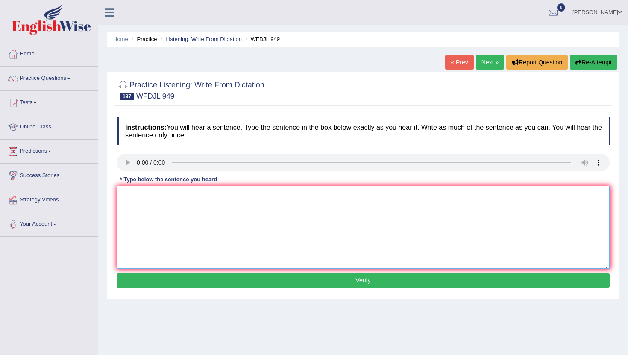
click at [186, 234] on textarea at bounding box center [363, 227] width 493 height 83
type textarea "v"
click at [190, 275] on button "Verify" at bounding box center [363, 280] width 493 height 15
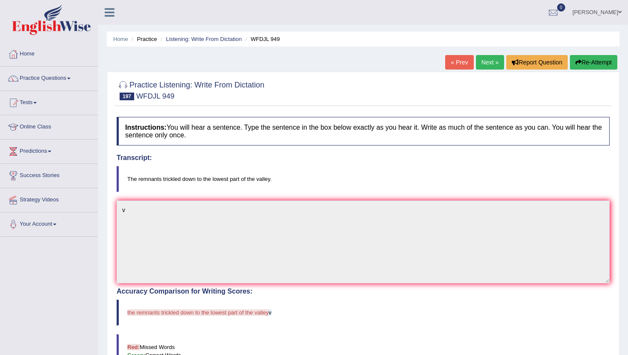
click at [488, 54] on div "Home Practice Listening: Write From Dictation WFDJL 949 « Prev Next » Report Qu…" at bounding box center [362, 266] width 529 height 532
click at [488, 56] on link "Next »" at bounding box center [490, 62] width 28 height 15
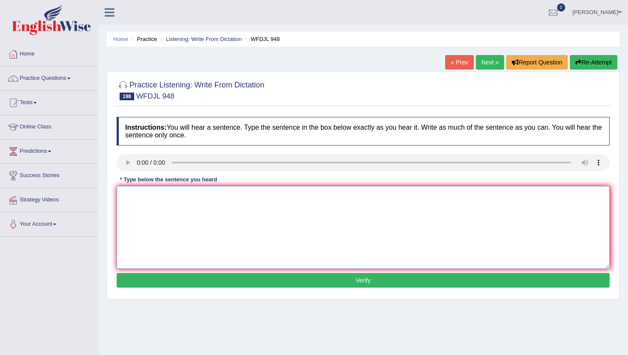
click at [172, 235] on textarea at bounding box center [363, 227] width 493 height 83
type textarea "v"
click at [192, 275] on button "Verify" at bounding box center [363, 280] width 493 height 15
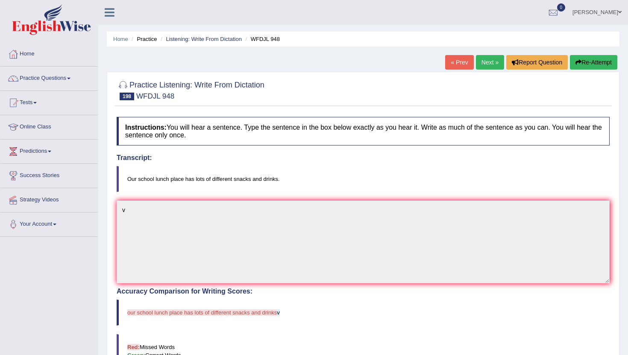
click at [485, 63] on link "Next »" at bounding box center [490, 62] width 28 height 15
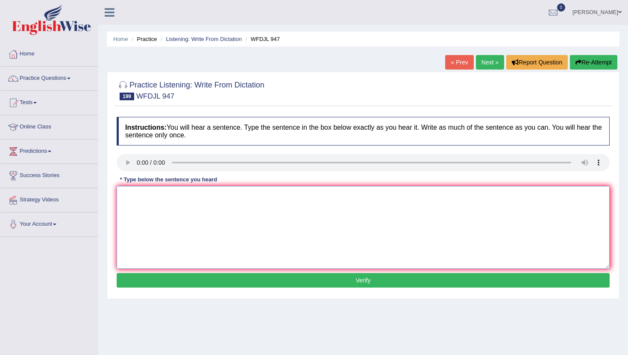
click at [194, 225] on textarea at bounding box center [363, 227] width 493 height 83
type textarea "v"
click at [189, 277] on button "Verify" at bounding box center [363, 280] width 493 height 15
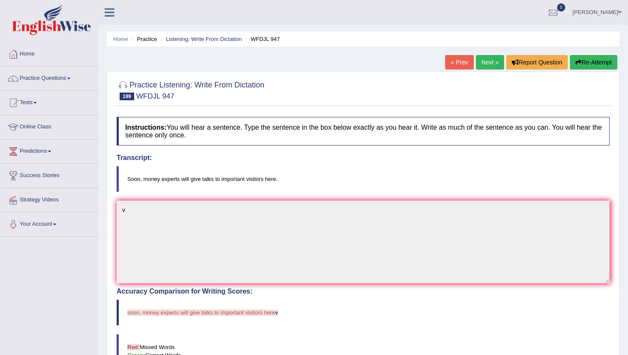
click at [478, 59] on link "Next »" at bounding box center [490, 62] width 28 height 15
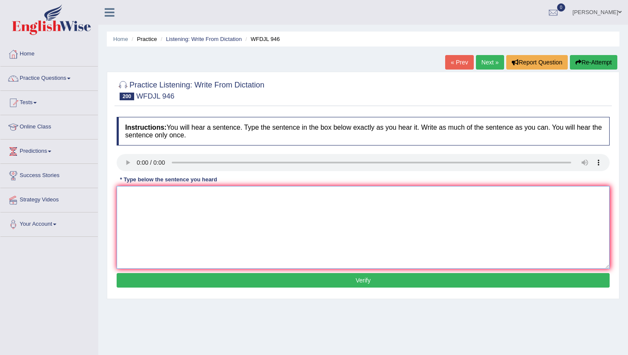
click at [157, 208] on textarea at bounding box center [363, 227] width 493 height 83
type textarea "m"
click at [160, 274] on button "Verify" at bounding box center [363, 280] width 493 height 15
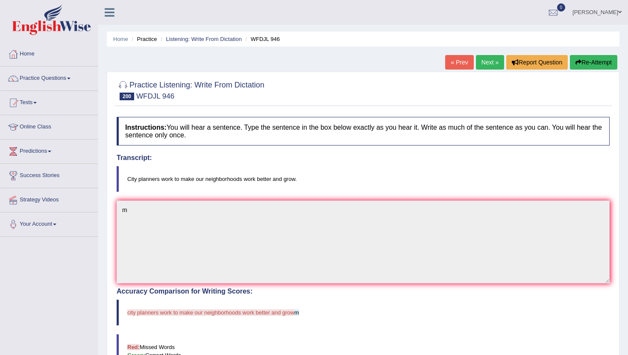
click at [464, 66] on link "« Prev" at bounding box center [459, 62] width 28 height 15
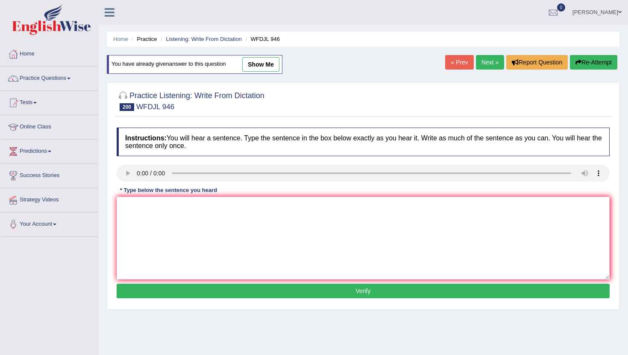
click at [486, 63] on link "Next »" at bounding box center [490, 62] width 28 height 15
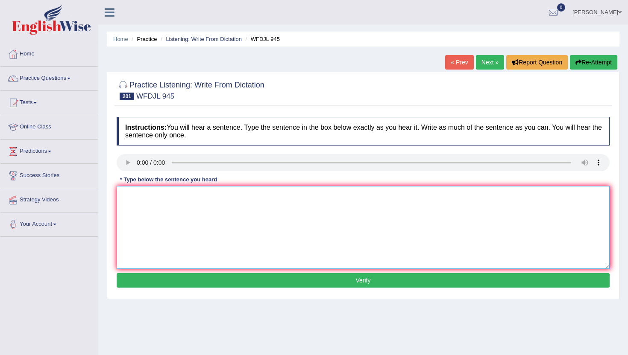
click at [163, 221] on textarea at bounding box center [363, 227] width 493 height 83
type textarea "m"
click at [161, 279] on button "Verify" at bounding box center [363, 280] width 493 height 15
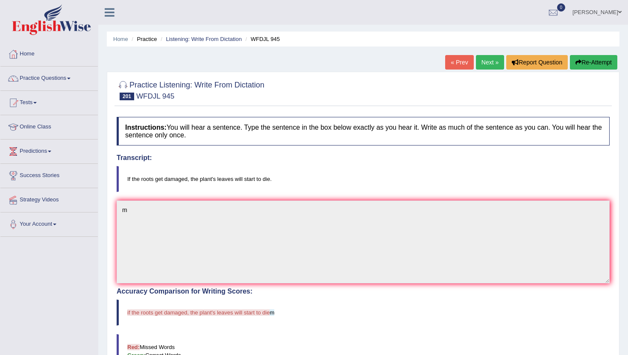
click at [495, 60] on link "Next »" at bounding box center [490, 62] width 28 height 15
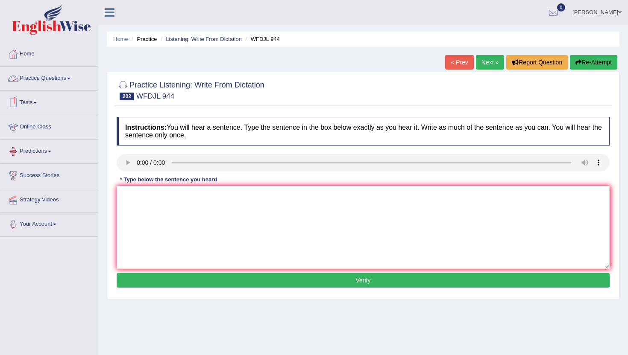
click at [64, 79] on link "Practice Questions" at bounding box center [48, 77] width 97 height 21
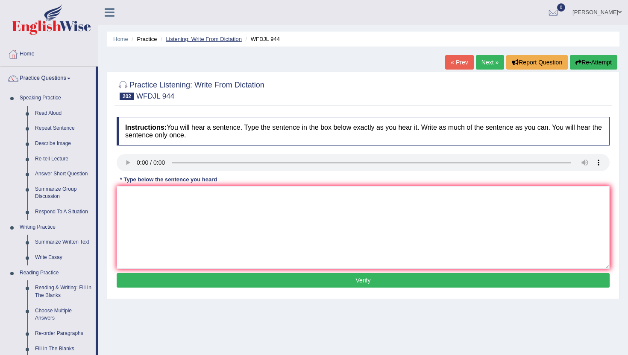
click at [202, 37] on link "Listening: Write From Dictation" at bounding box center [204, 39] width 76 height 6
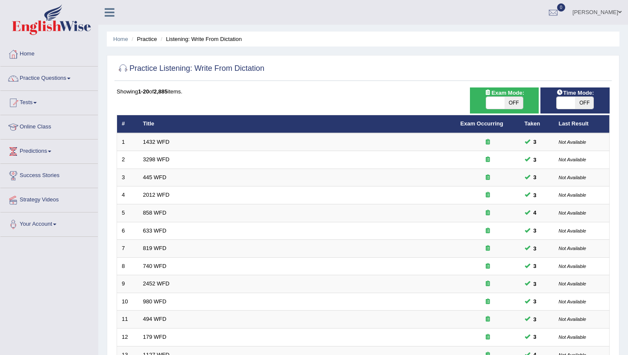
click at [499, 102] on span at bounding box center [495, 103] width 18 height 12
checkbox input "true"
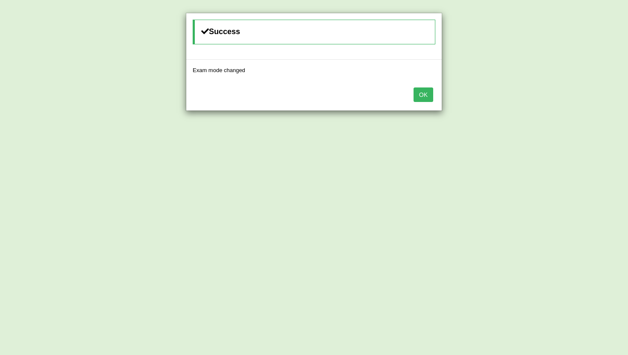
click at [426, 91] on button "OK" at bounding box center [423, 95] width 20 height 15
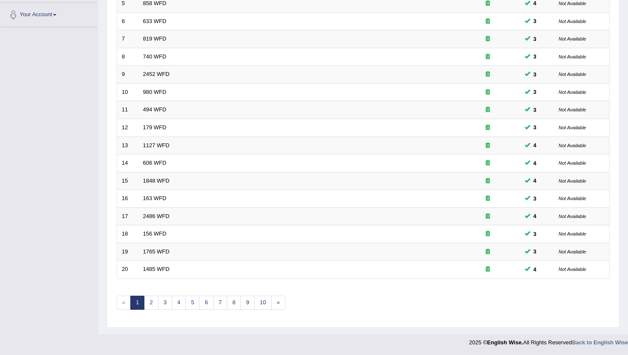
scroll to position [210, 0]
click at [243, 304] on link "9" at bounding box center [247, 302] width 14 height 14
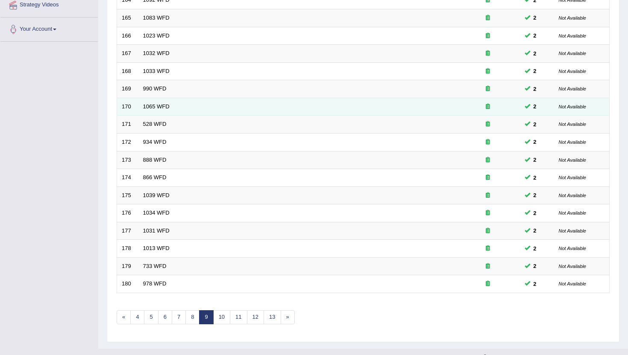
scroll to position [205, 0]
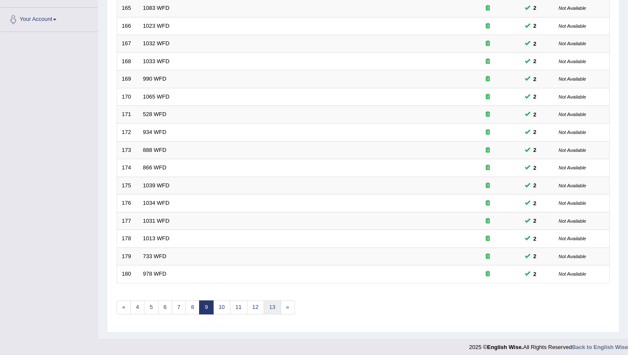
click at [268, 310] on link "13" at bounding box center [271, 308] width 17 height 14
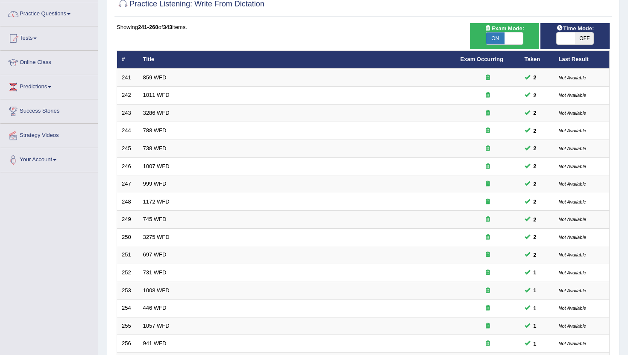
scroll to position [68, 0]
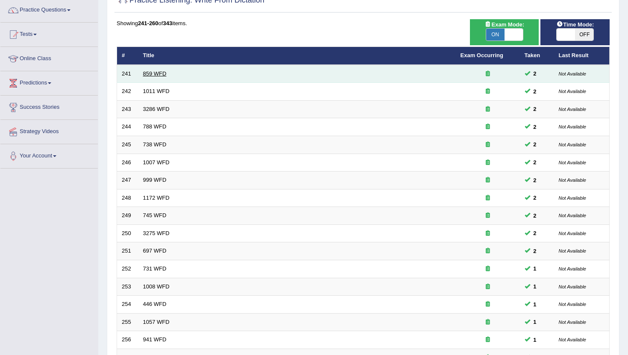
click at [147, 75] on link "859 WFD" at bounding box center [154, 73] width 23 height 6
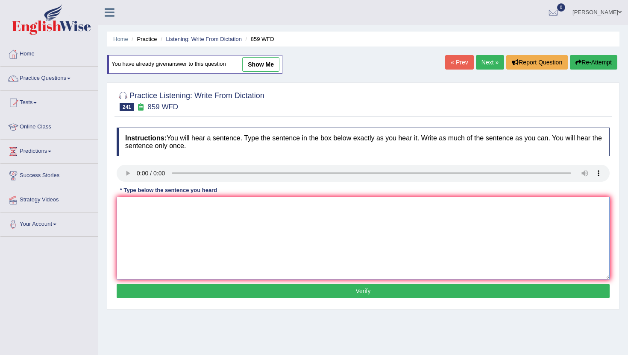
click at [184, 255] on textarea at bounding box center [363, 238] width 493 height 83
type textarea "m"
click at [184, 292] on button "Verify" at bounding box center [363, 291] width 493 height 15
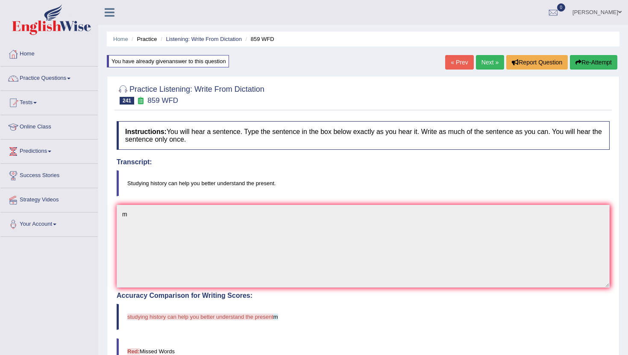
click at [491, 57] on link "Next »" at bounding box center [490, 62] width 28 height 15
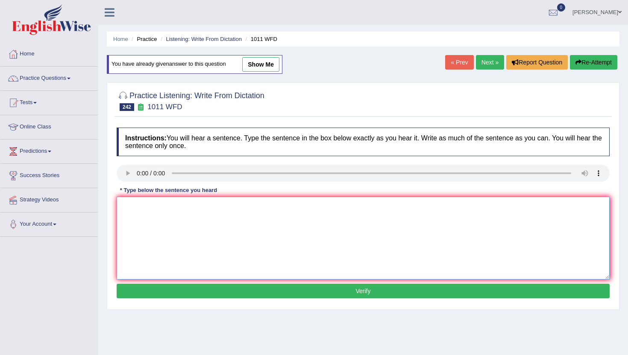
click at [252, 271] on textarea at bounding box center [363, 238] width 493 height 83
type textarea "m"
click at [240, 301] on div "Instructions: You will hear a sentence. Type the sentence in the box below exac…" at bounding box center [362, 214] width 497 height 182
click at [242, 296] on button "Verify" at bounding box center [363, 291] width 493 height 15
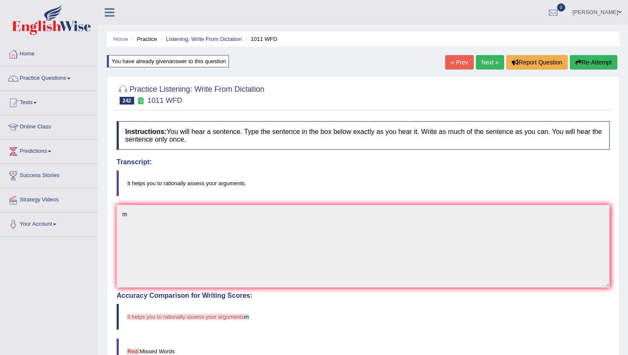
click at [483, 65] on link "Next »" at bounding box center [490, 62] width 28 height 15
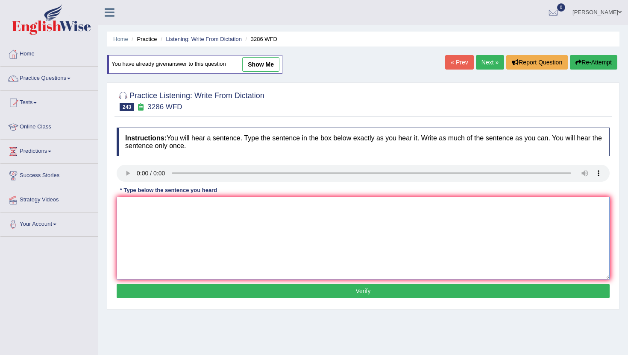
click at [181, 219] on textarea at bounding box center [363, 238] width 493 height 83
type textarea "m"
click at [179, 289] on button "Verify" at bounding box center [363, 291] width 493 height 15
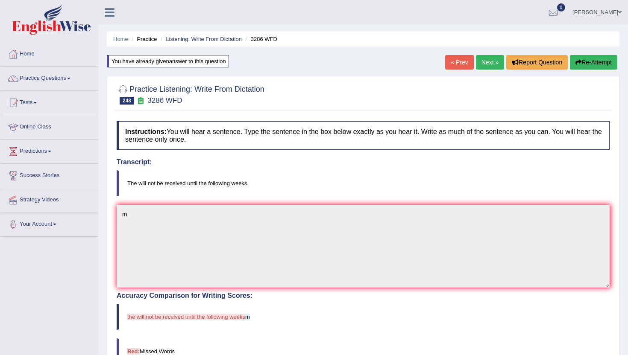
click at [480, 61] on link "Next »" at bounding box center [490, 62] width 28 height 15
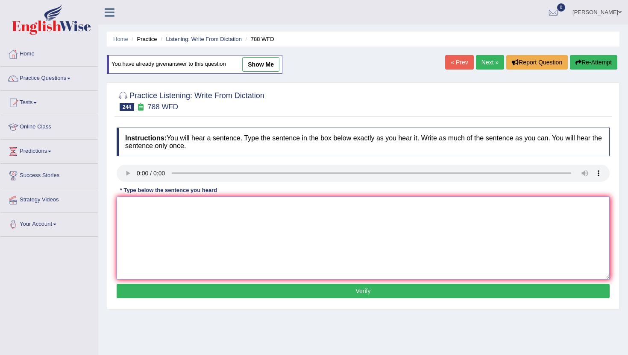
drag, startPoint x: 136, startPoint y: 241, endPoint x: 145, endPoint y: 241, distance: 9.0
click at [145, 241] on textarea at bounding box center [363, 238] width 493 height 83
type textarea "m"
click at [167, 291] on button "Verify" at bounding box center [363, 291] width 493 height 15
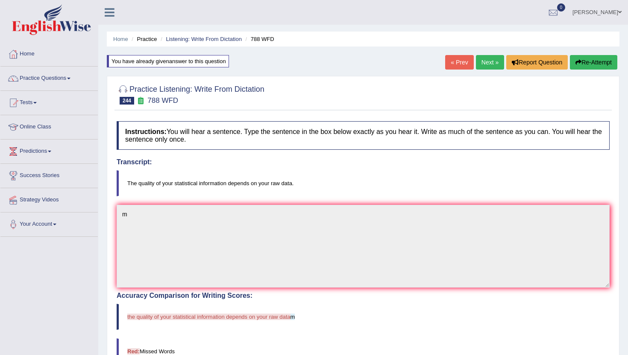
click at [476, 61] on link "Next »" at bounding box center [490, 62] width 28 height 15
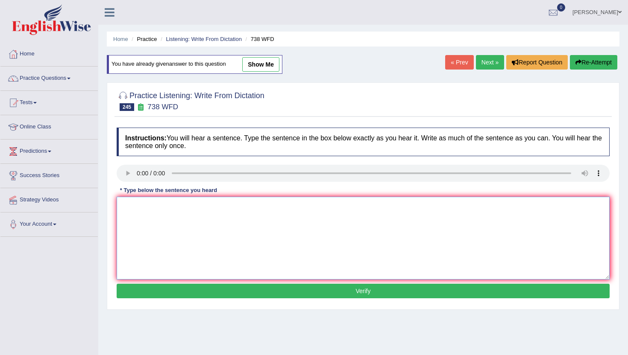
click at [183, 253] on textarea at bounding box center [363, 238] width 493 height 83
type textarea "m"
click at [169, 300] on div "Instructions: You will hear a sentence. Type the sentence in the box below exac…" at bounding box center [362, 214] width 497 height 182
click at [172, 288] on button "Verify" at bounding box center [363, 291] width 493 height 15
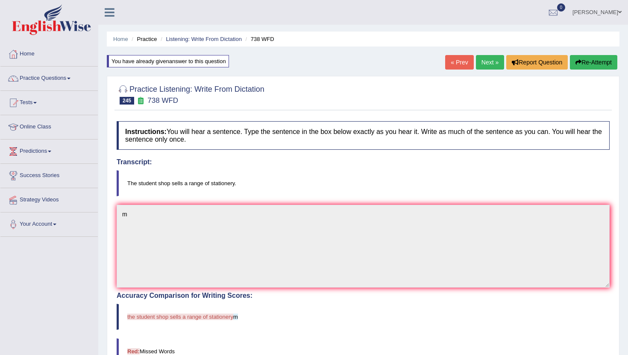
click at [481, 66] on link "Next »" at bounding box center [490, 62] width 28 height 15
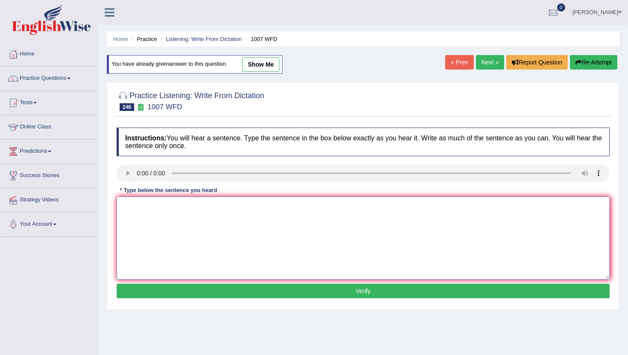
click at [201, 278] on textarea at bounding box center [363, 238] width 493 height 83
type textarea "m"
click at [199, 296] on button "Verify" at bounding box center [363, 291] width 493 height 15
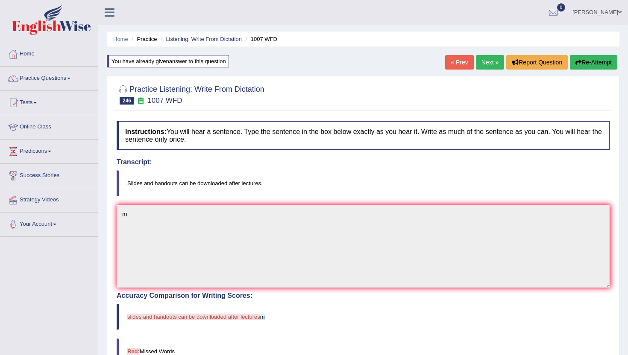
click at [489, 60] on link "Next »" at bounding box center [490, 62] width 28 height 15
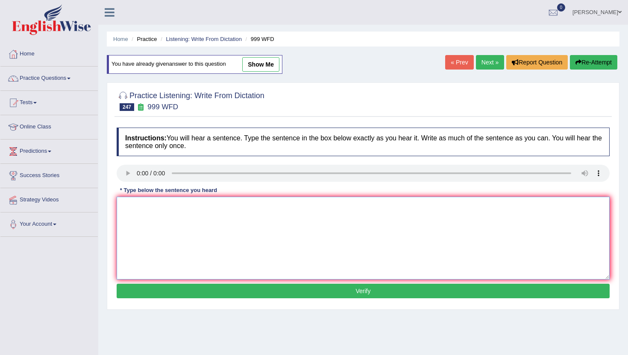
click at [164, 243] on textarea at bounding box center [363, 238] width 493 height 83
type textarea "n"
click at [172, 288] on button "Verify" at bounding box center [363, 291] width 493 height 15
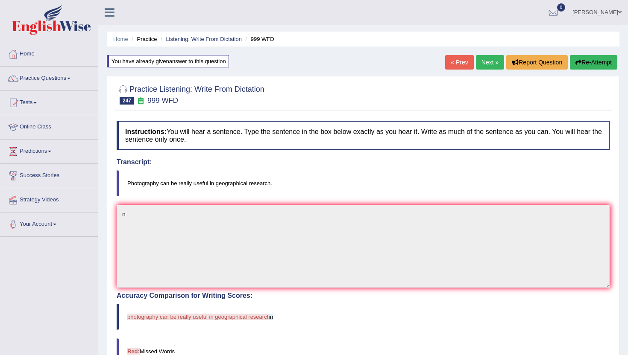
click at [479, 60] on link "Next »" at bounding box center [490, 62] width 28 height 15
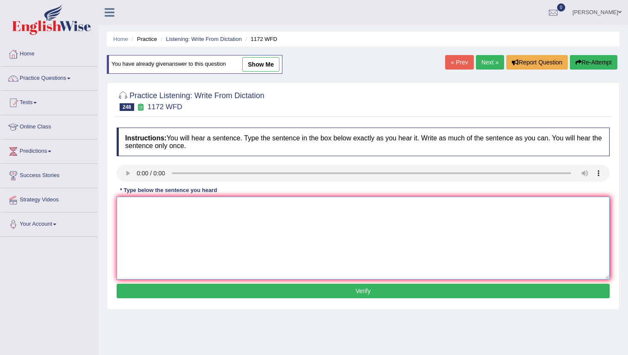
click at [172, 240] on textarea at bounding box center [363, 238] width 493 height 83
type textarea "m"
click at [183, 292] on button "Verify" at bounding box center [363, 291] width 493 height 15
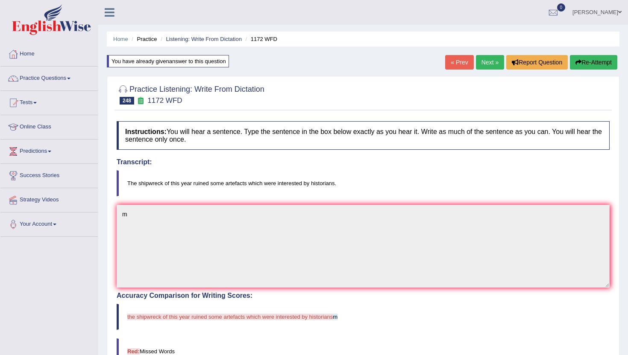
click at [491, 55] on link "Next »" at bounding box center [490, 62] width 28 height 15
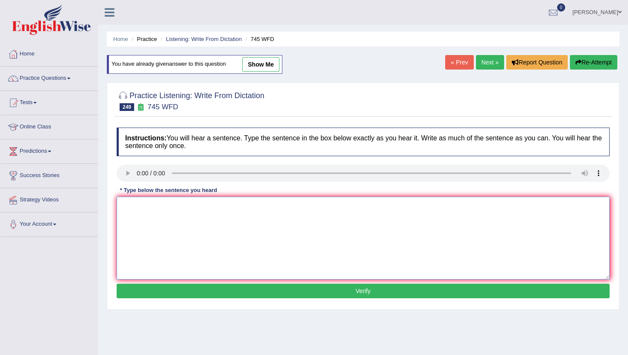
click at [190, 243] on textarea at bounding box center [363, 238] width 493 height 83
type textarea "m"
click at [193, 286] on button "Verify" at bounding box center [363, 291] width 493 height 15
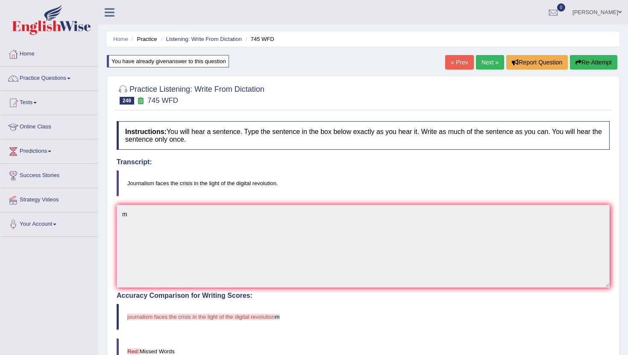
click at [501, 47] on ul "Home Practice Listening: Write From Dictation 745 WFD" at bounding box center [363, 39] width 512 height 15
click at [488, 70] on div "« Prev Next » Report Question Re-Attempt" at bounding box center [532, 63] width 174 height 17
click at [488, 67] on link "Next »" at bounding box center [490, 62] width 28 height 15
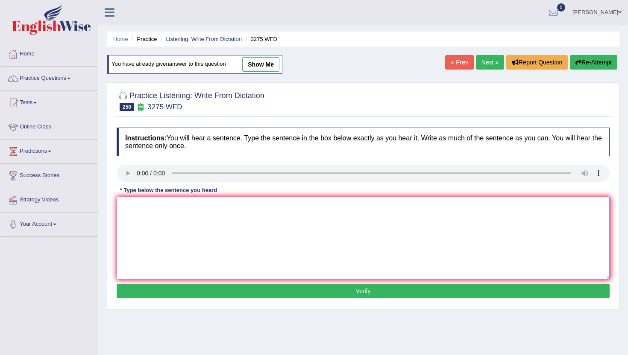
click at [145, 250] on textarea at bounding box center [363, 238] width 493 height 83
type textarea "n"
click at [140, 298] on button "Verify" at bounding box center [363, 291] width 493 height 15
